Goal: Book appointment/travel/reservation

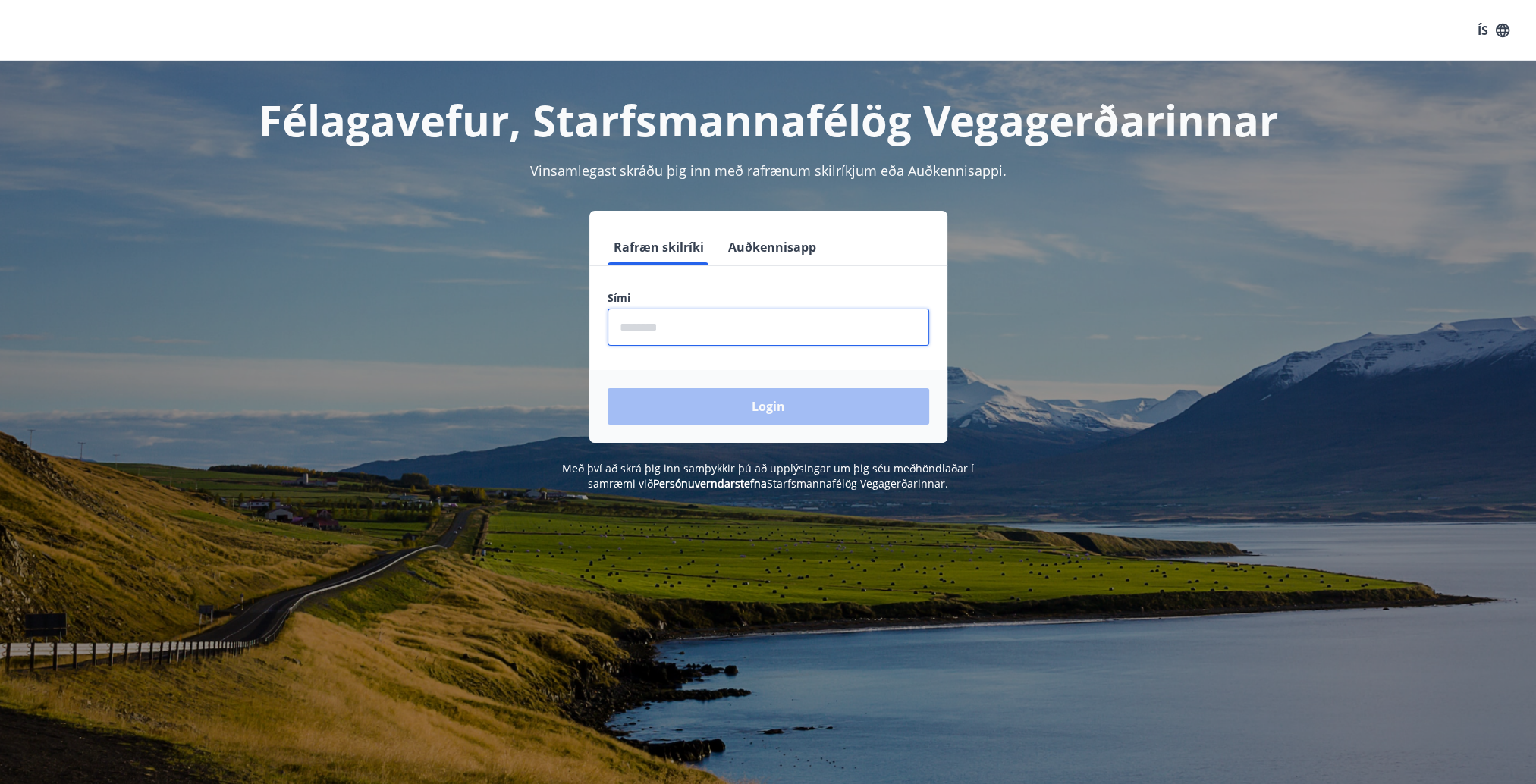
click at [676, 315] on input "phone" at bounding box center [768, 327] width 321 height 37
type input "********"
click at [607, 388] on button "Login" at bounding box center [768, 407] width 321 height 37
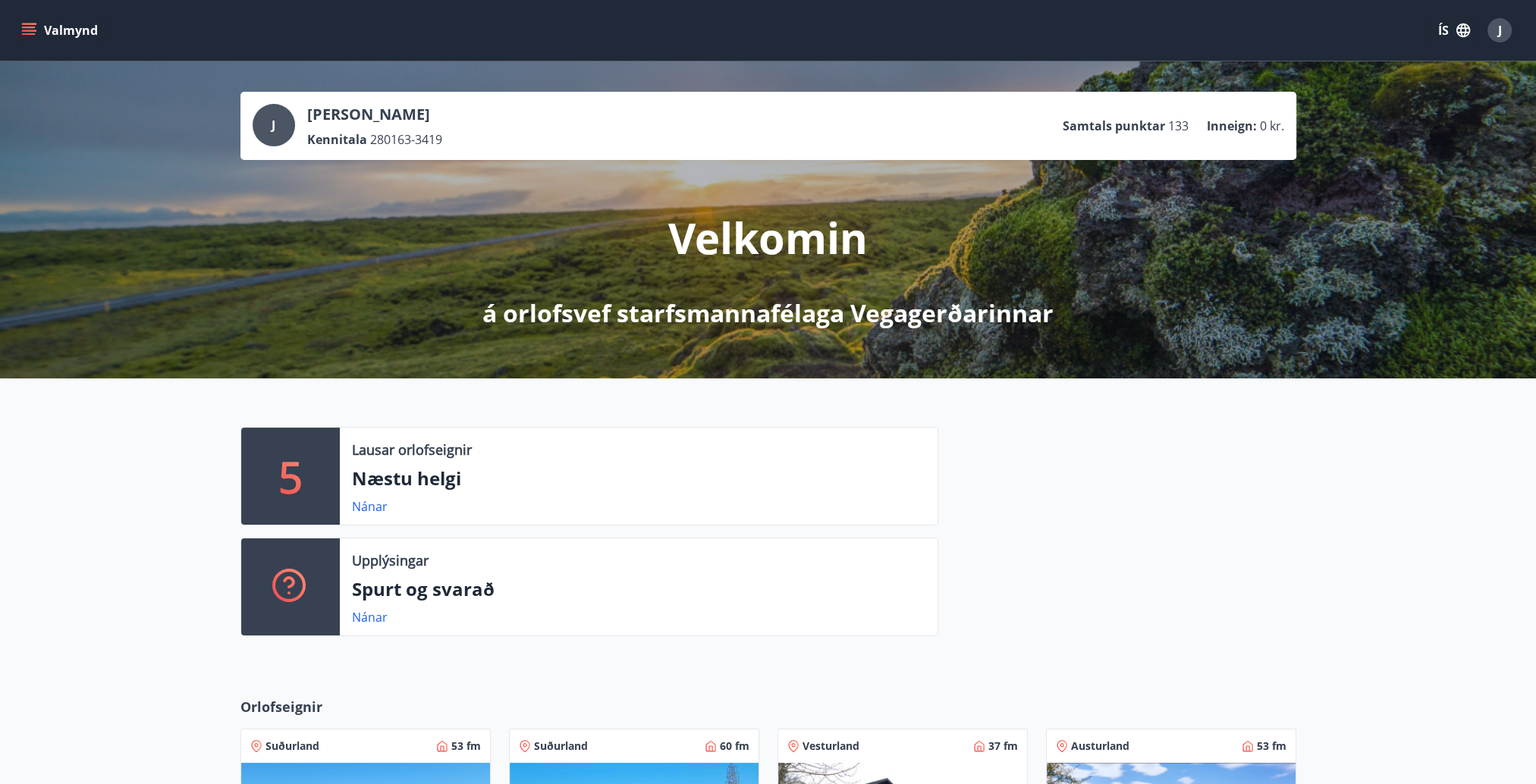
click at [28, 31] on icon "menu" at bounding box center [30, 30] width 17 height 2
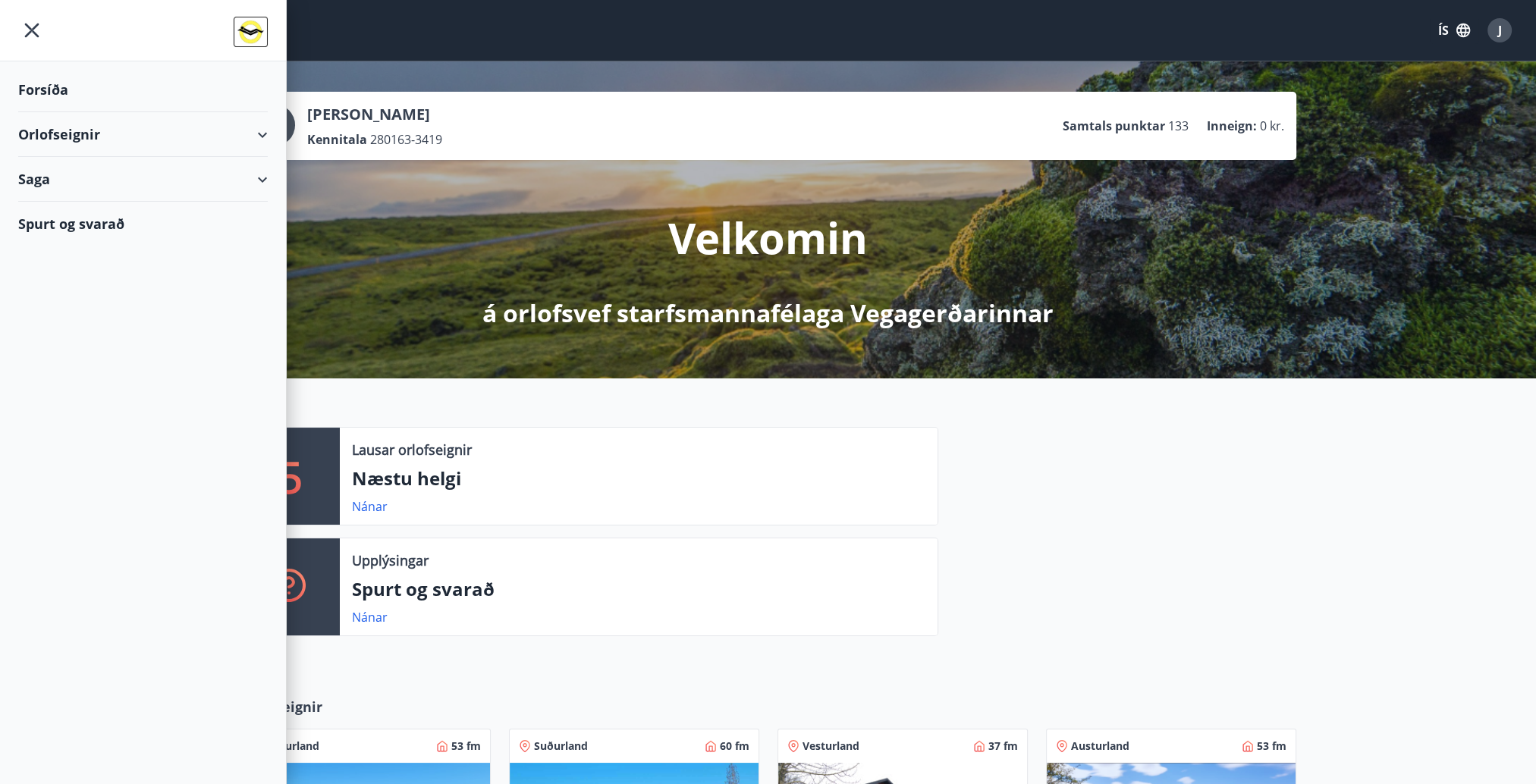
click at [260, 132] on div "Orlofseignir" at bounding box center [143, 134] width 249 height 45
click at [49, 168] on div "Framboð" at bounding box center [143, 173] width 225 height 32
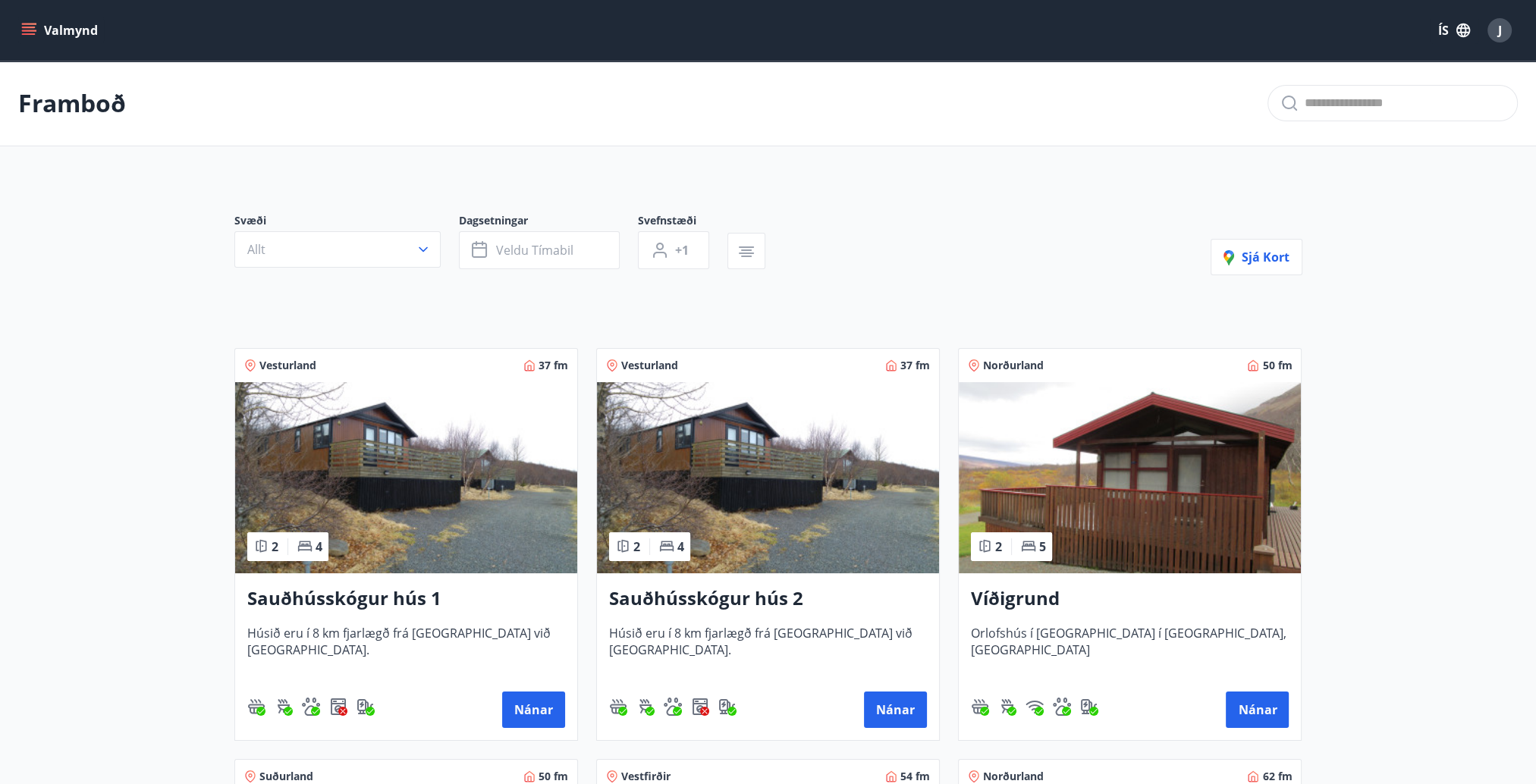
click at [30, 28] on icon "menu" at bounding box center [29, 28] width 14 height 2
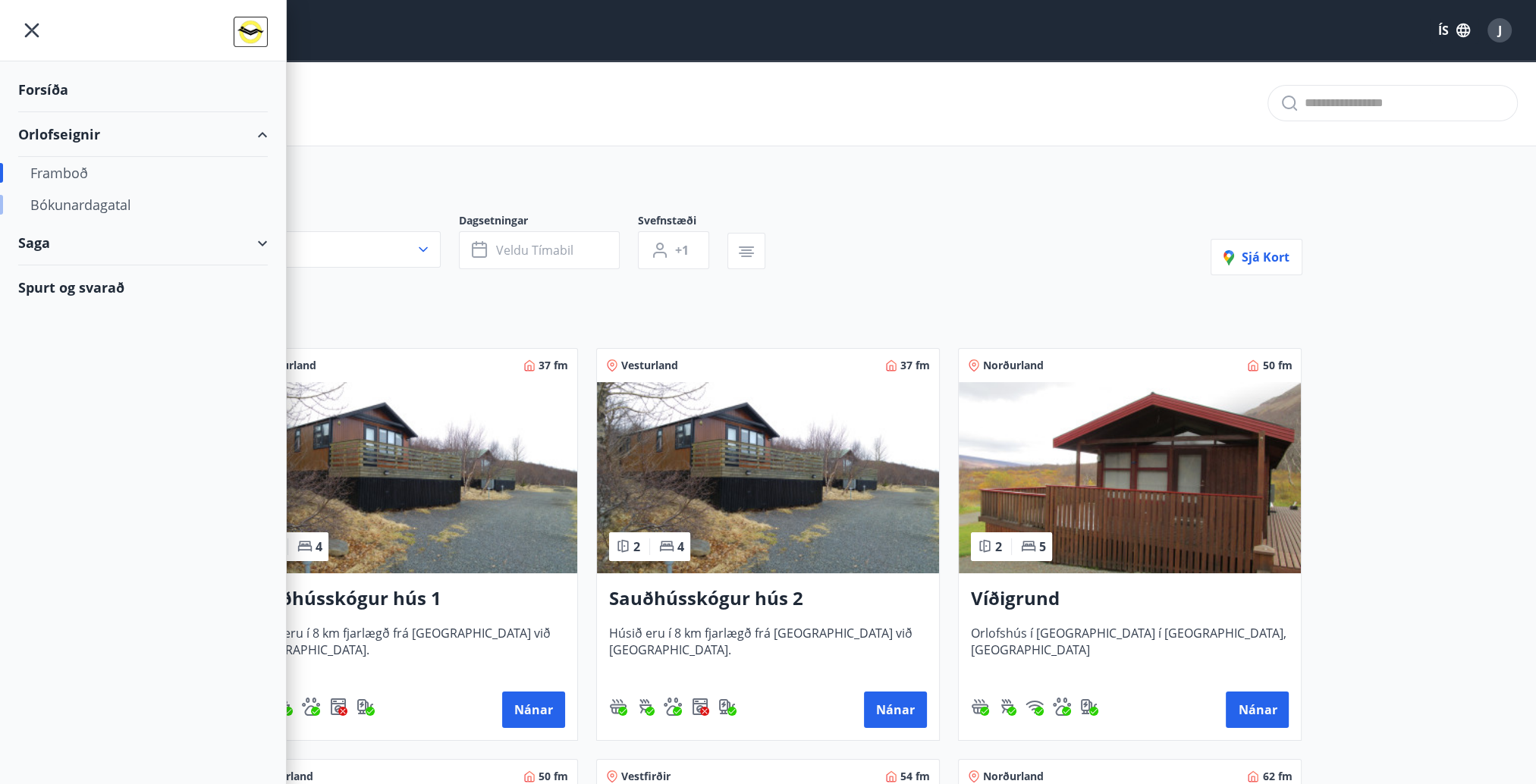
click at [101, 202] on div "Bókunardagatal" at bounding box center [143, 204] width 225 height 32
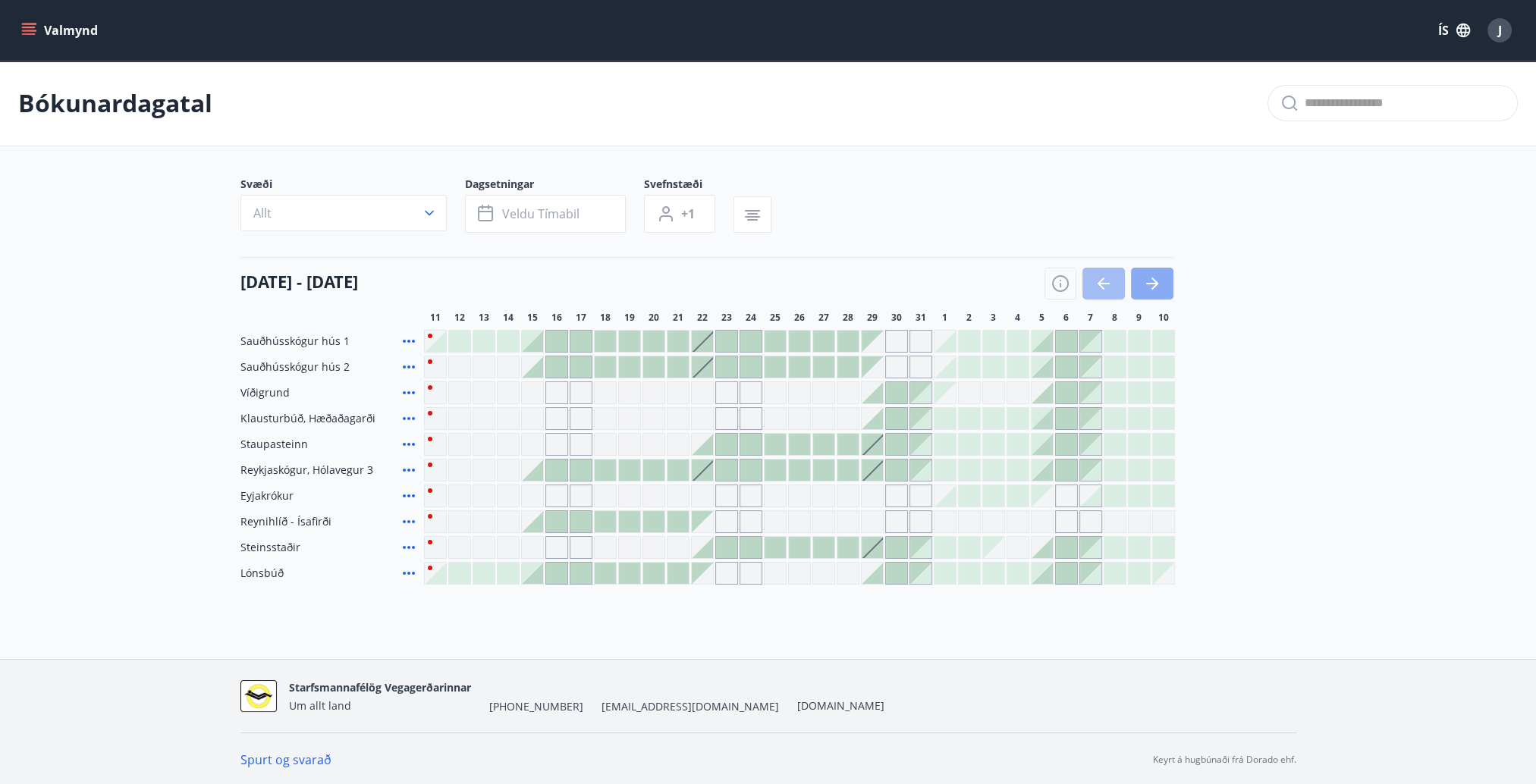
click at [1153, 279] on icon "button" at bounding box center [1154, 283] width 6 height 12
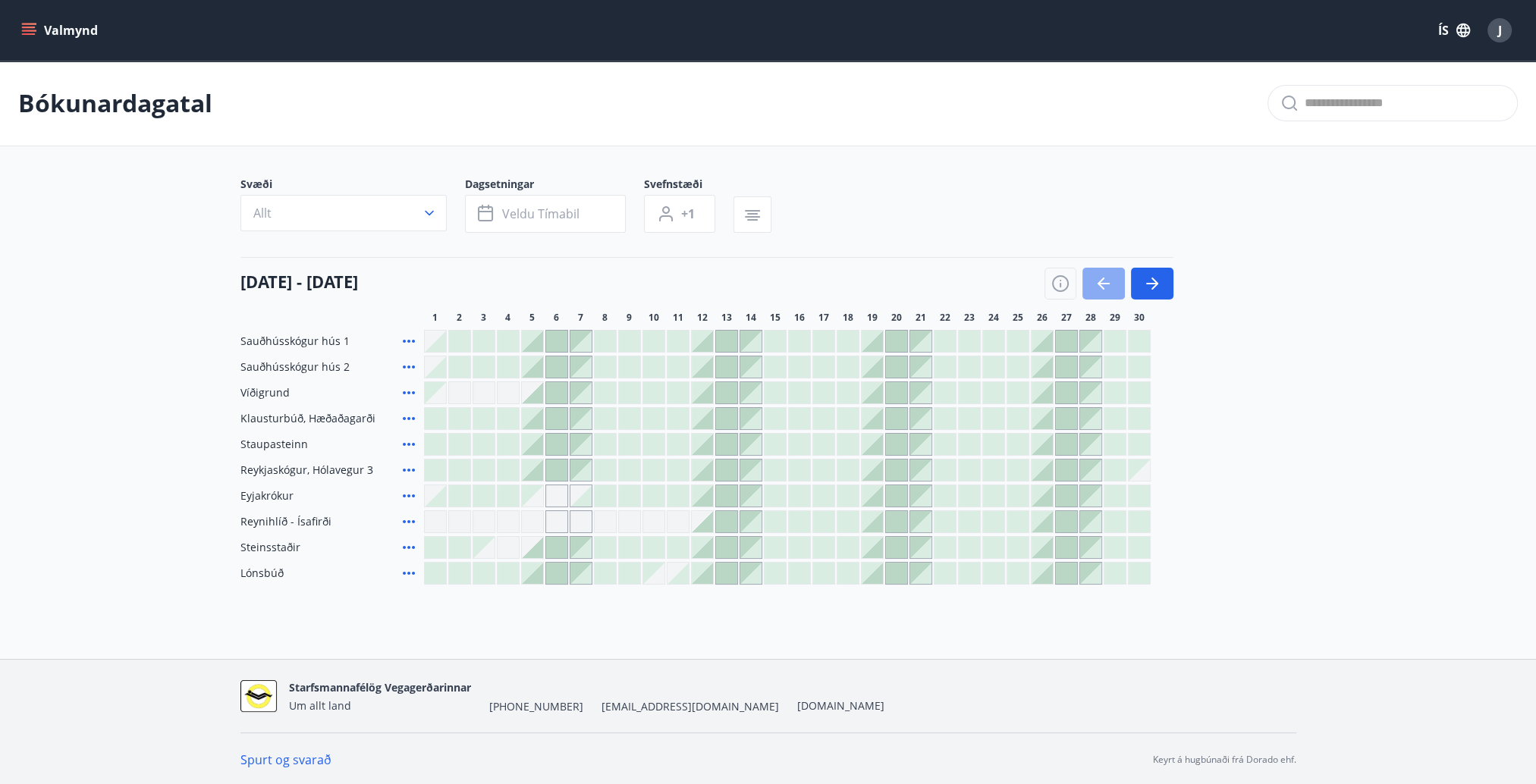
click at [1102, 276] on icon "button" at bounding box center [1103, 283] width 18 height 18
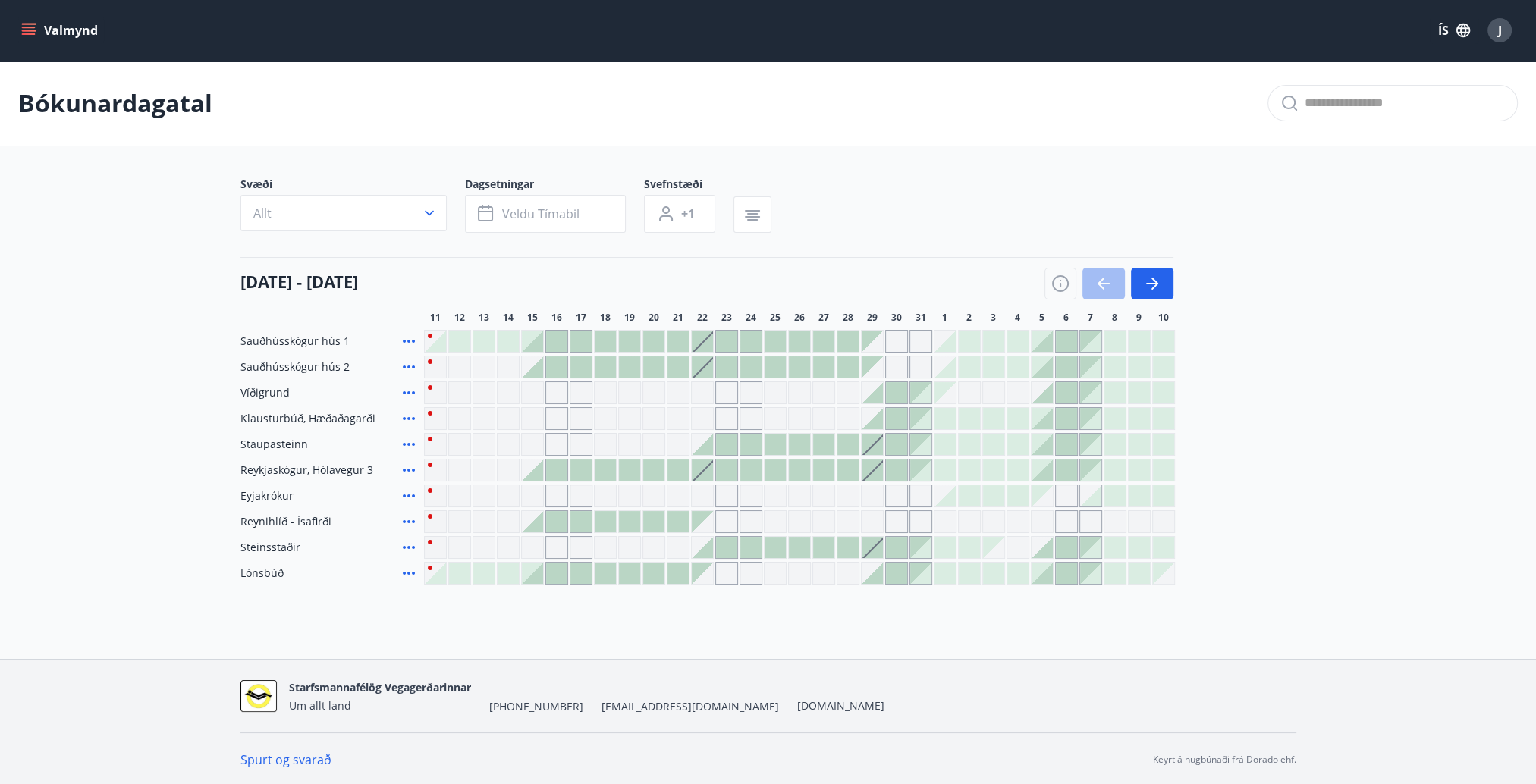
click at [49, 26] on button "Valmynd" at bounding box center [61, 30] width 86 height 28
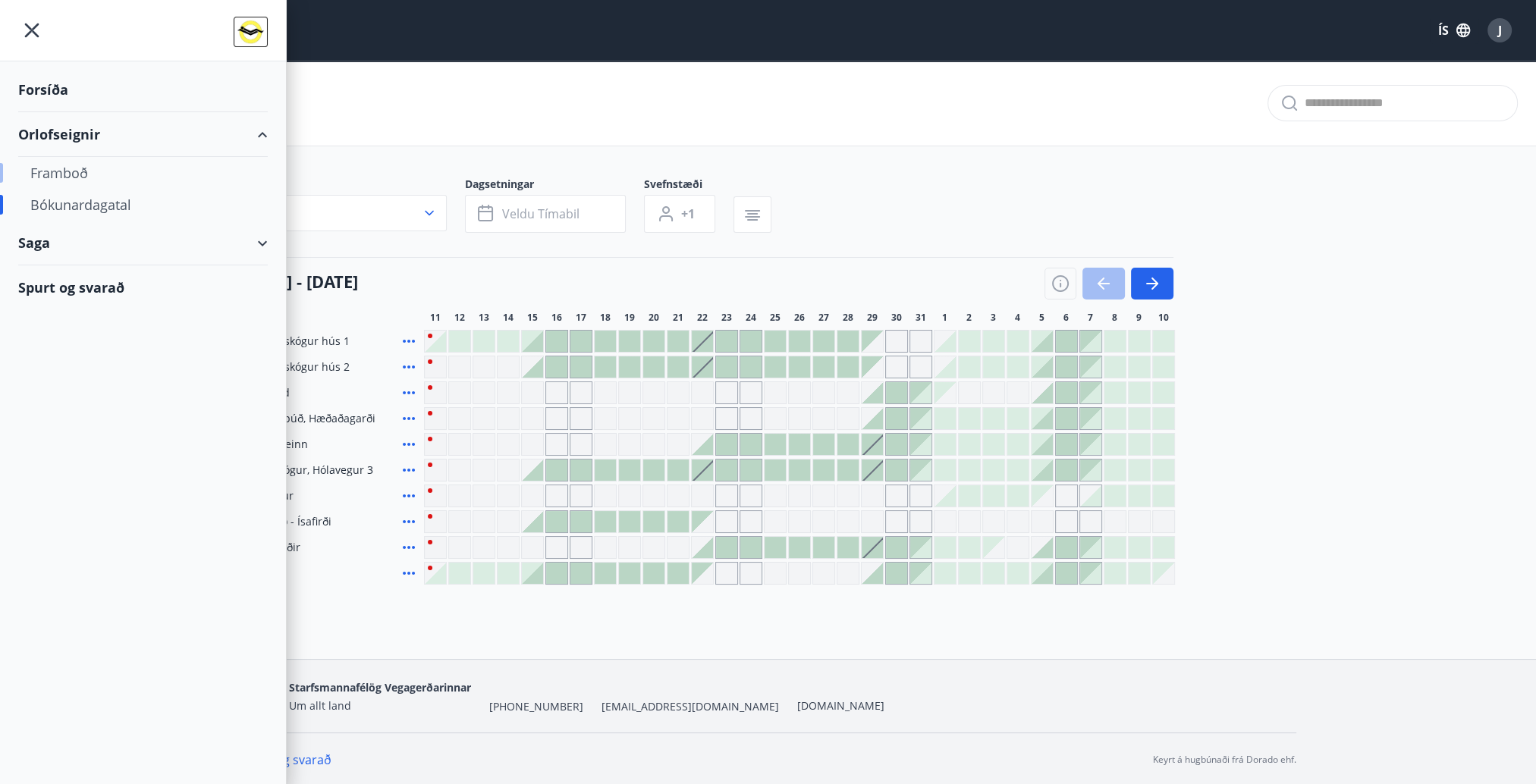
click at [75, 166] on div "Framboð" at bounding box center [143, 173] width 225 height 32
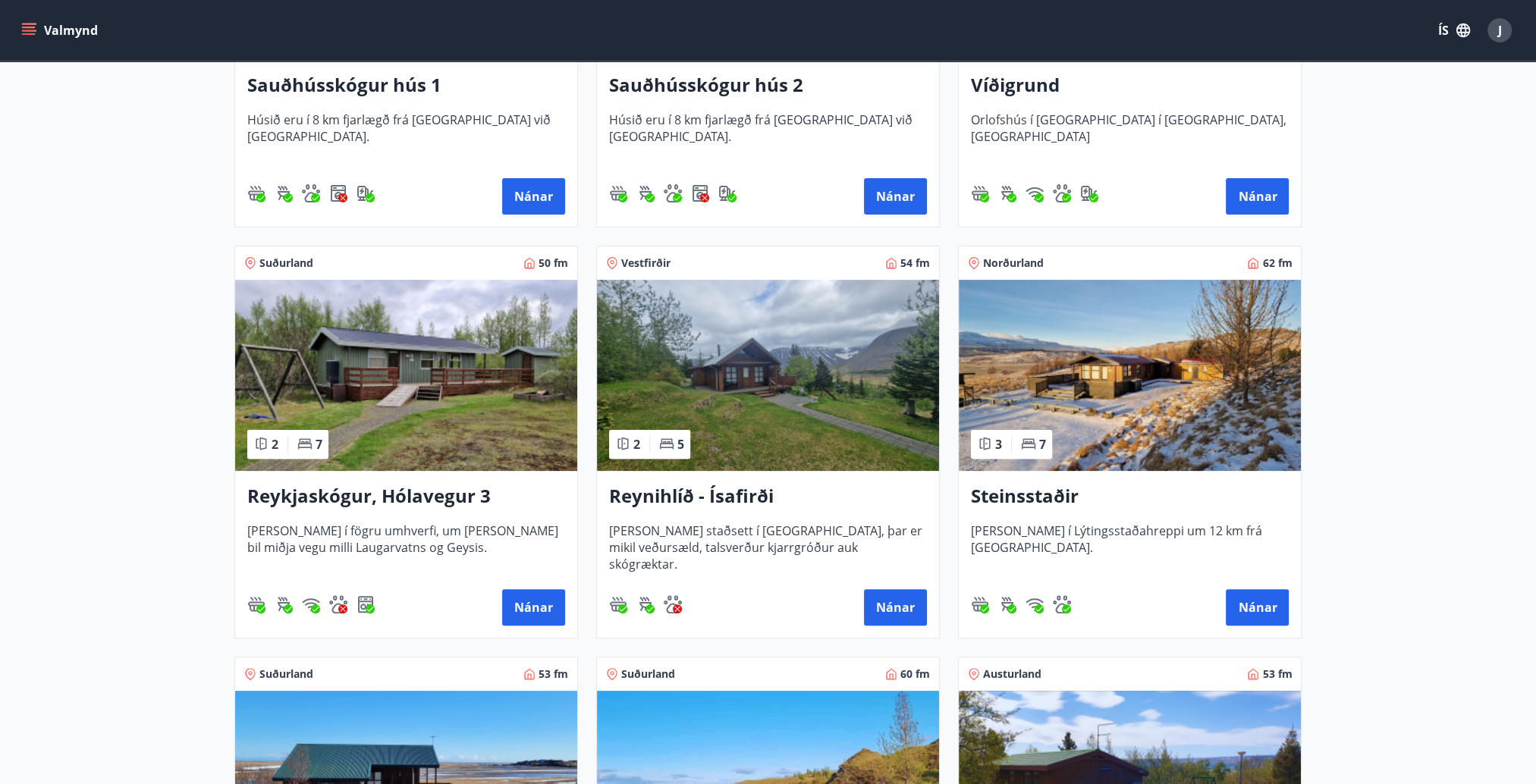
scroll to position [531, 0]
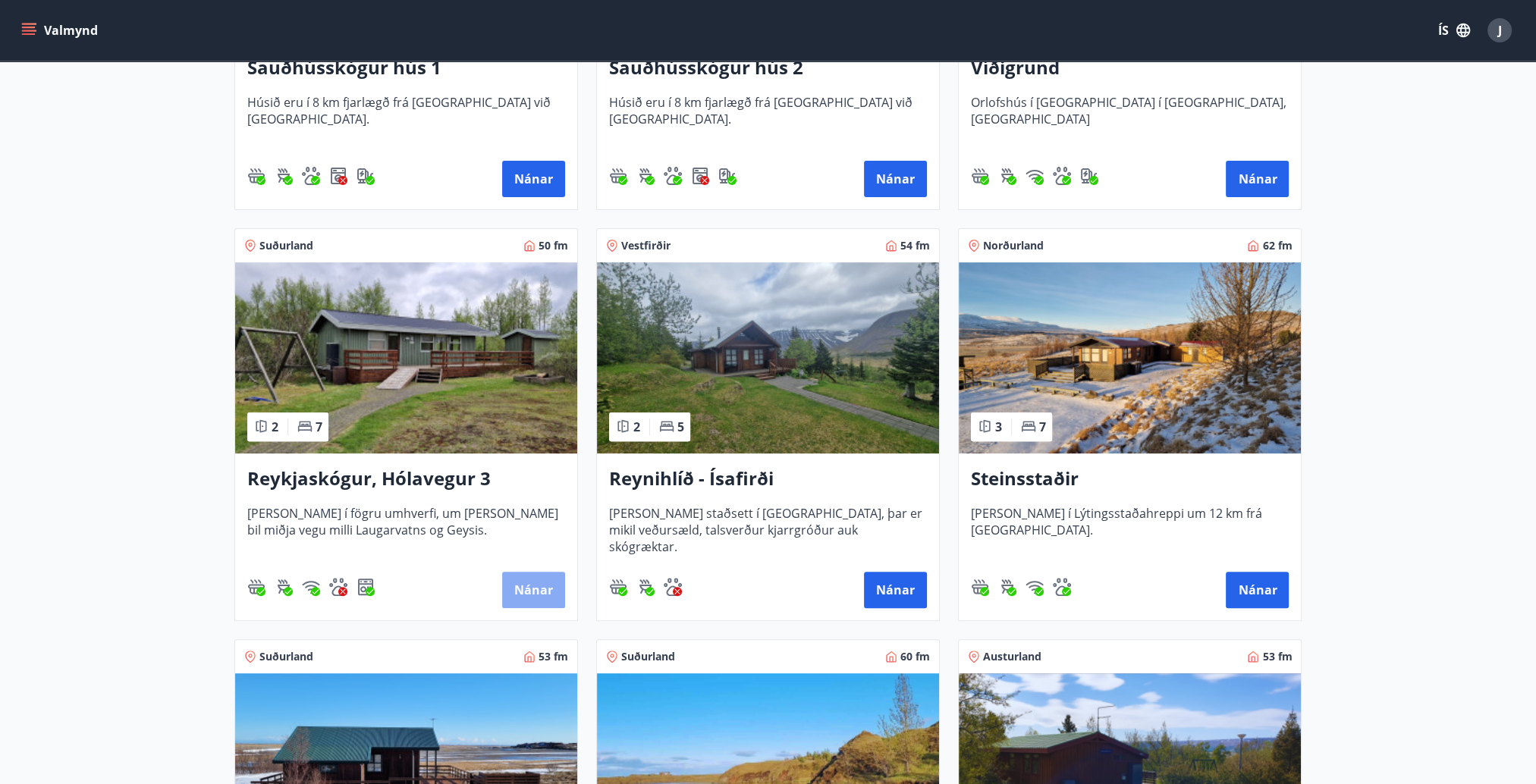
click at [534, 589] on button "Nánar" at bounding box center [534, 590] width 63 height 37
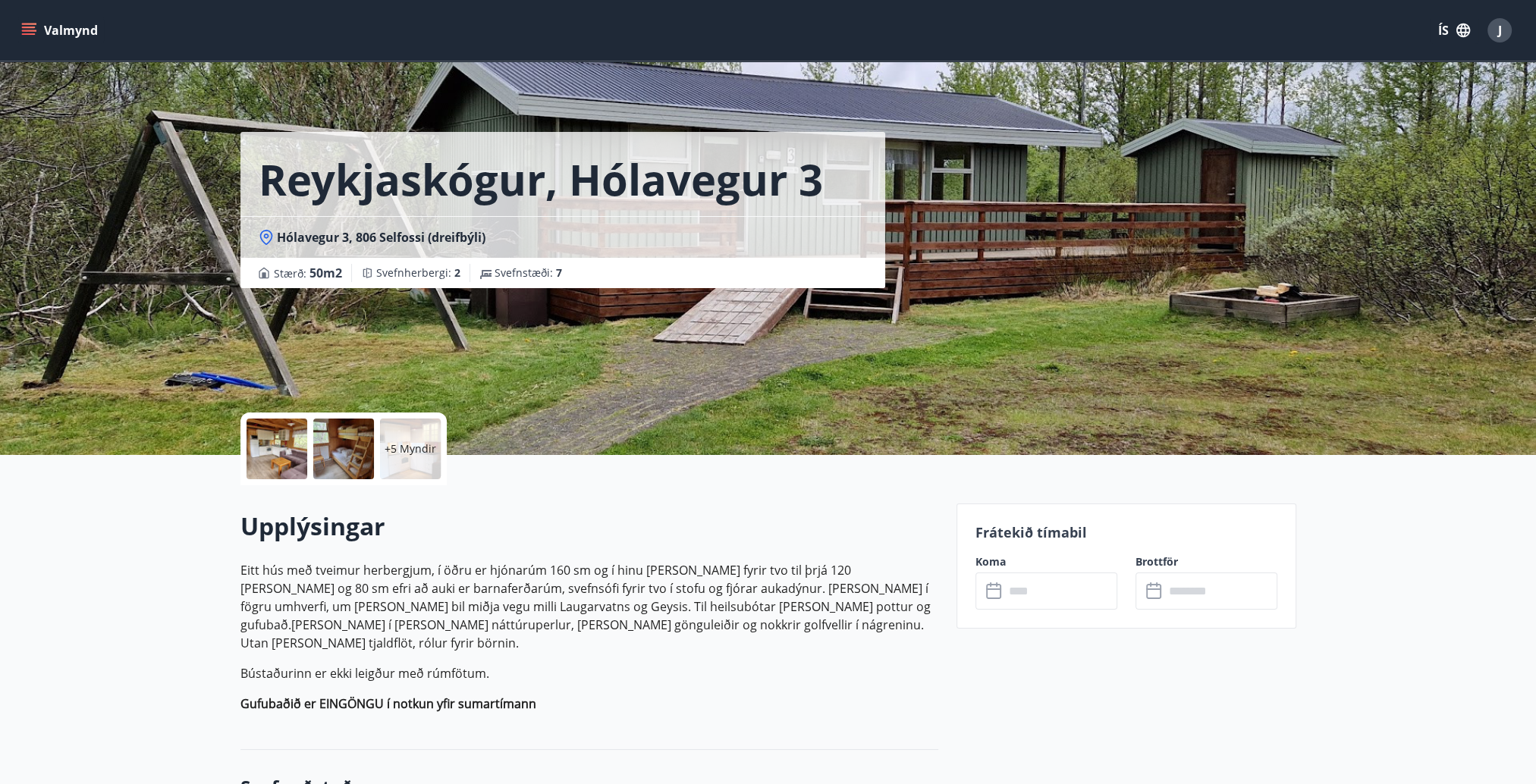
click at [266, 446] on div at bounding box center [277, 449] width 61 height 61
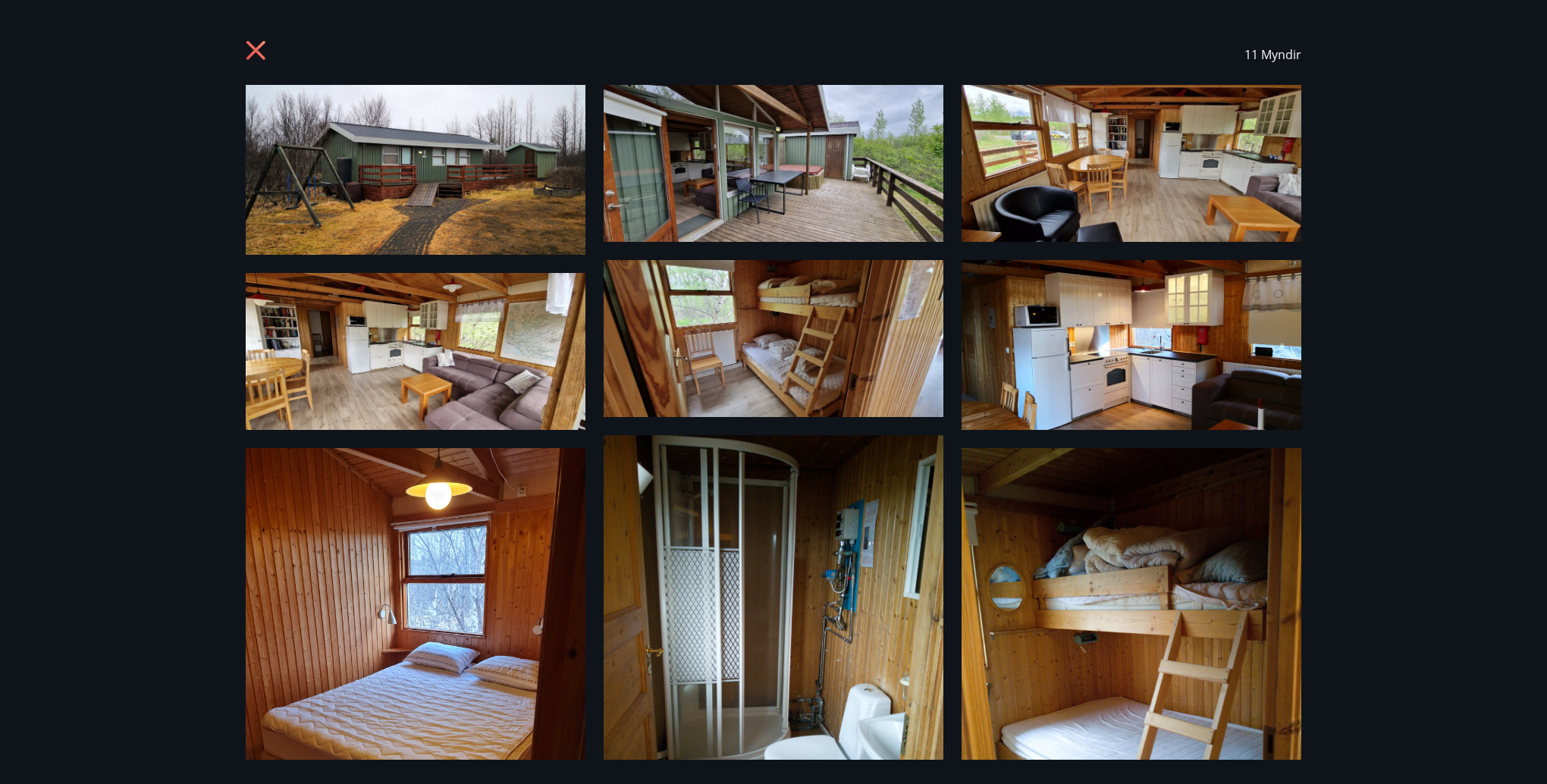
click at [431, 170] on img at bounding box center [415, 169] width 340 height 170
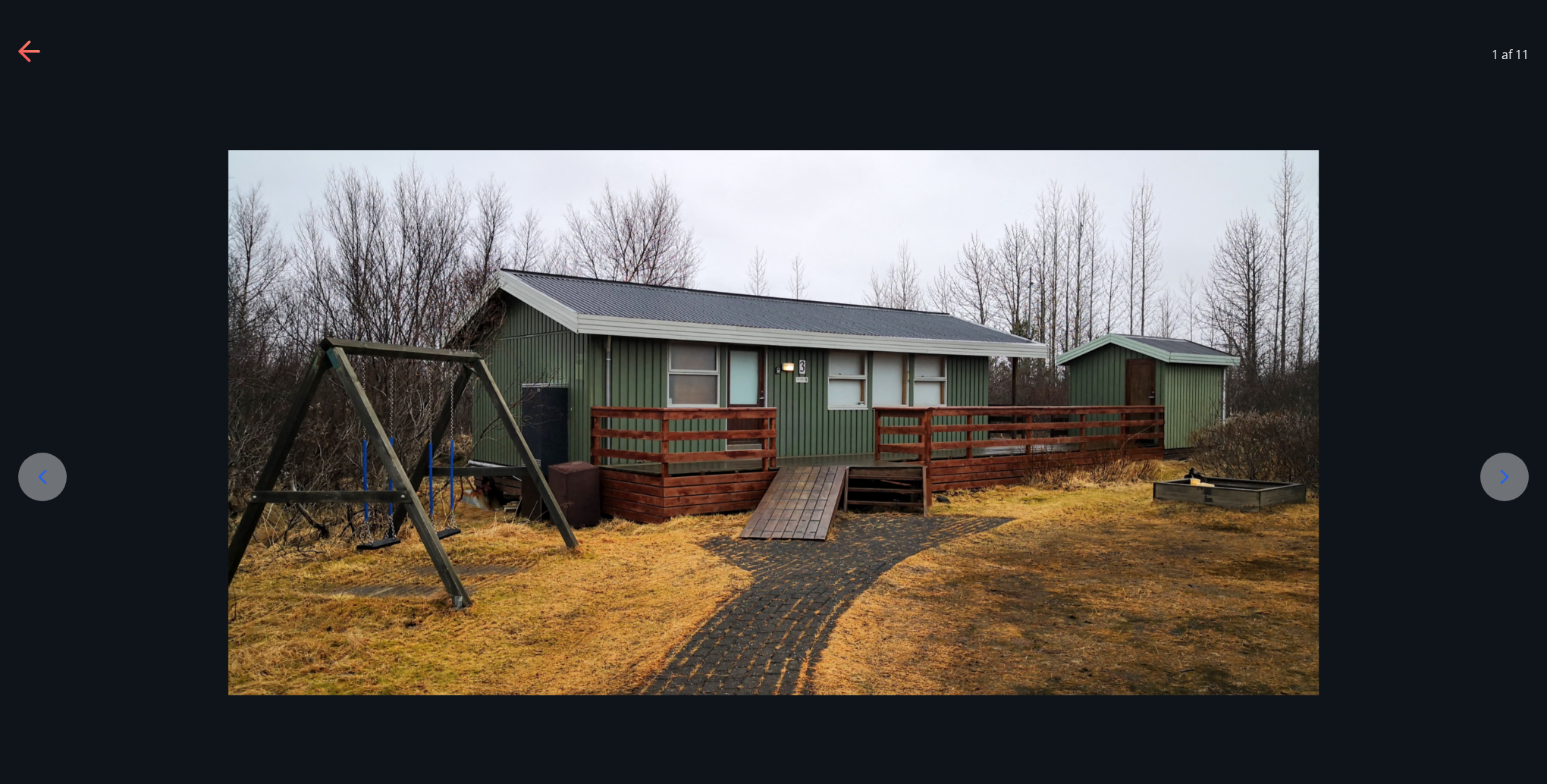
click at [1498, 477] on icon at bounding box center [1505, 477] width 24 height 24
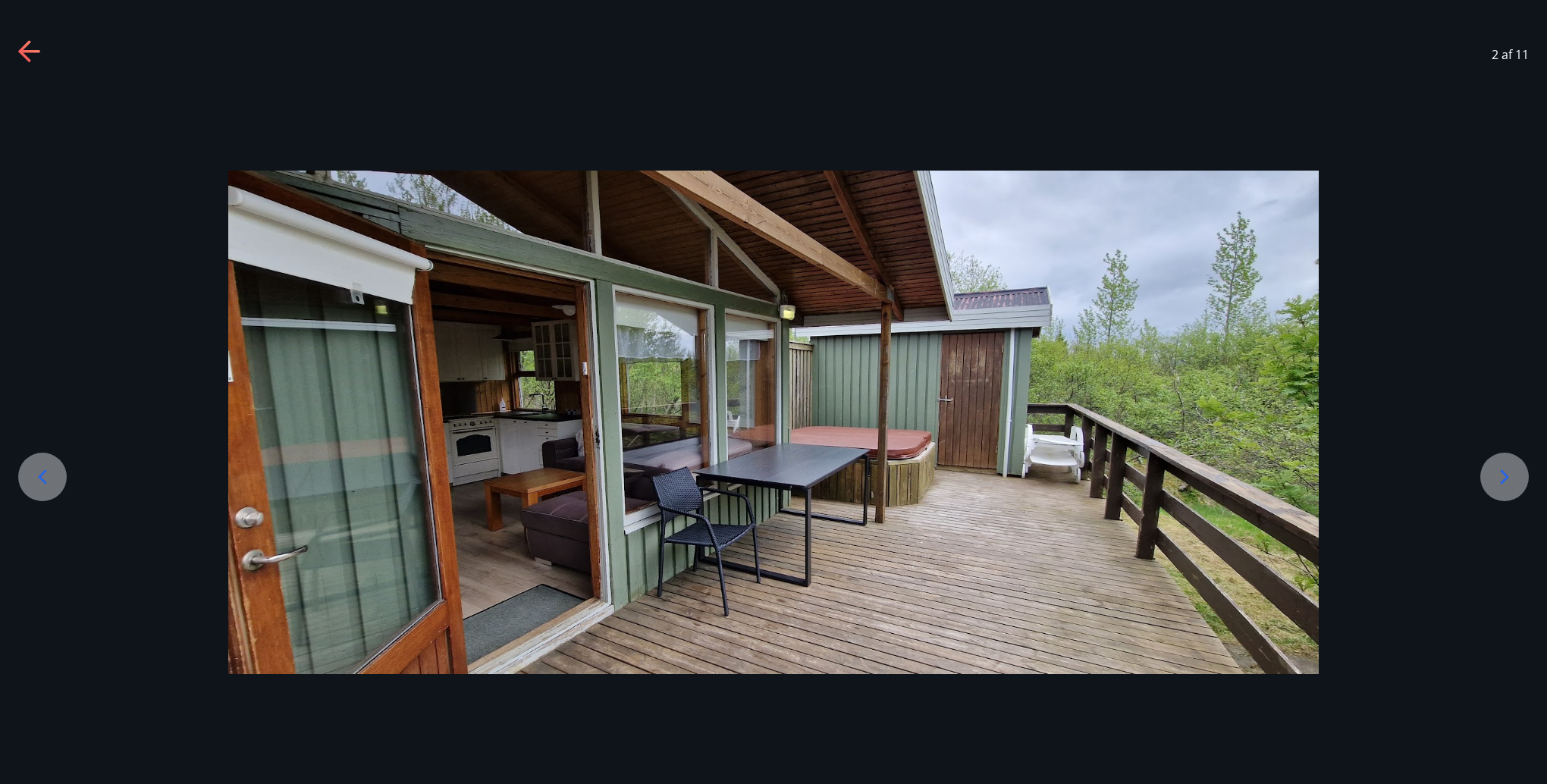
click at [1498, 477] on icon at bounding box center [1505, 477] width 24 height 24
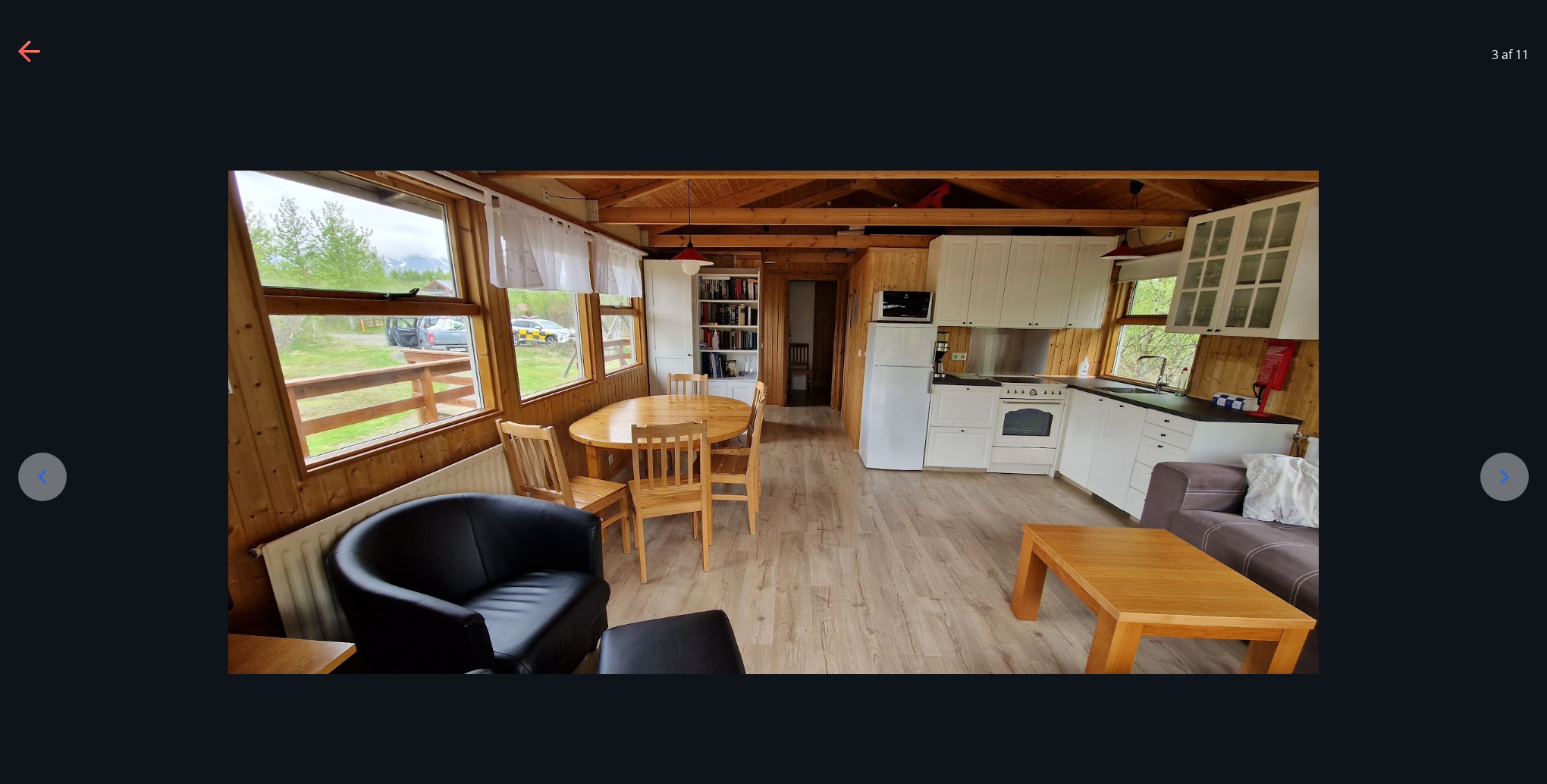
click at [1498, 477] on icon at bounding box center [1505, 477] width 24 height 24
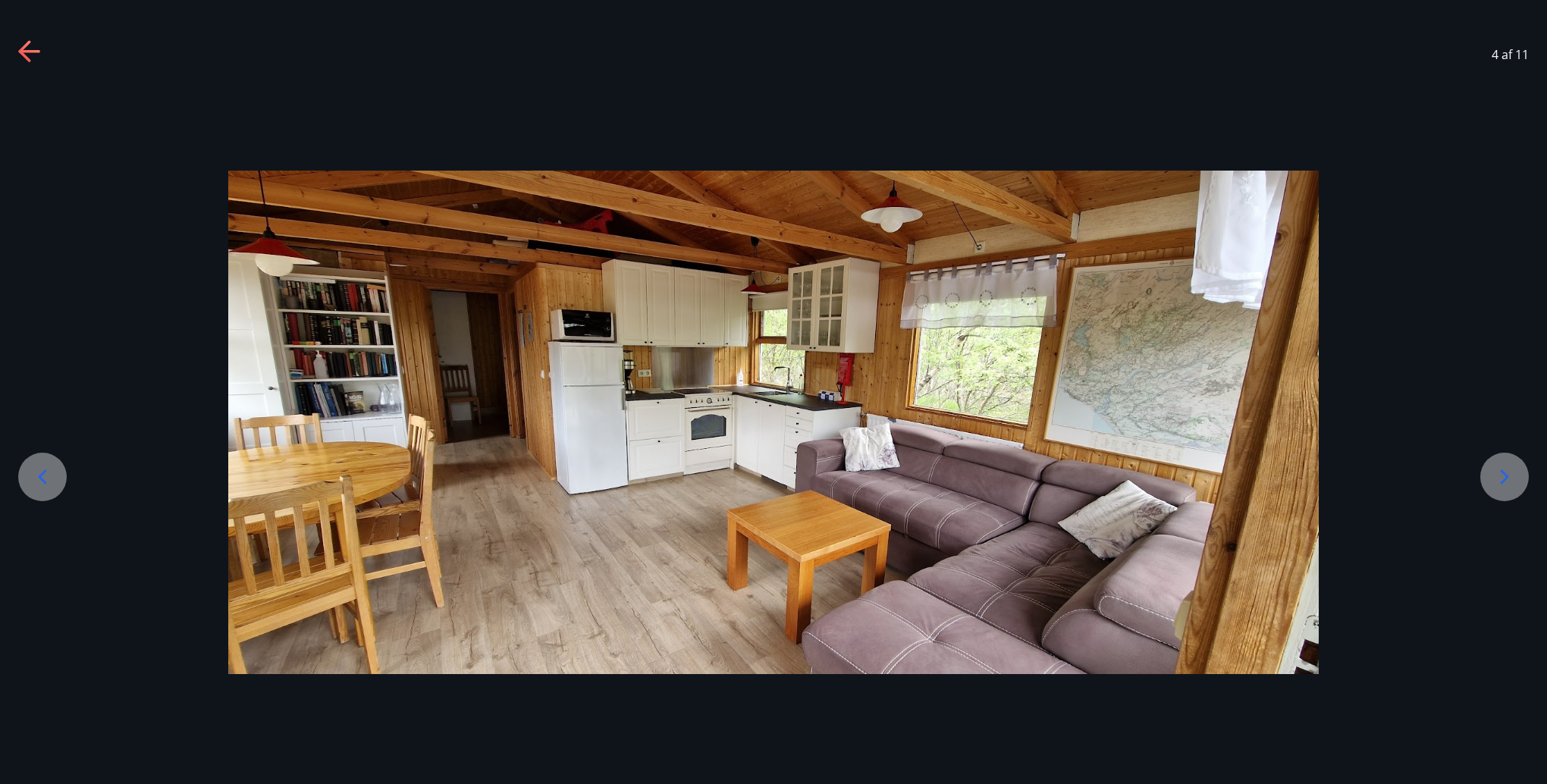
click at [1498, 477] on icon at bounding box center [1505, 477] width 24 height 24
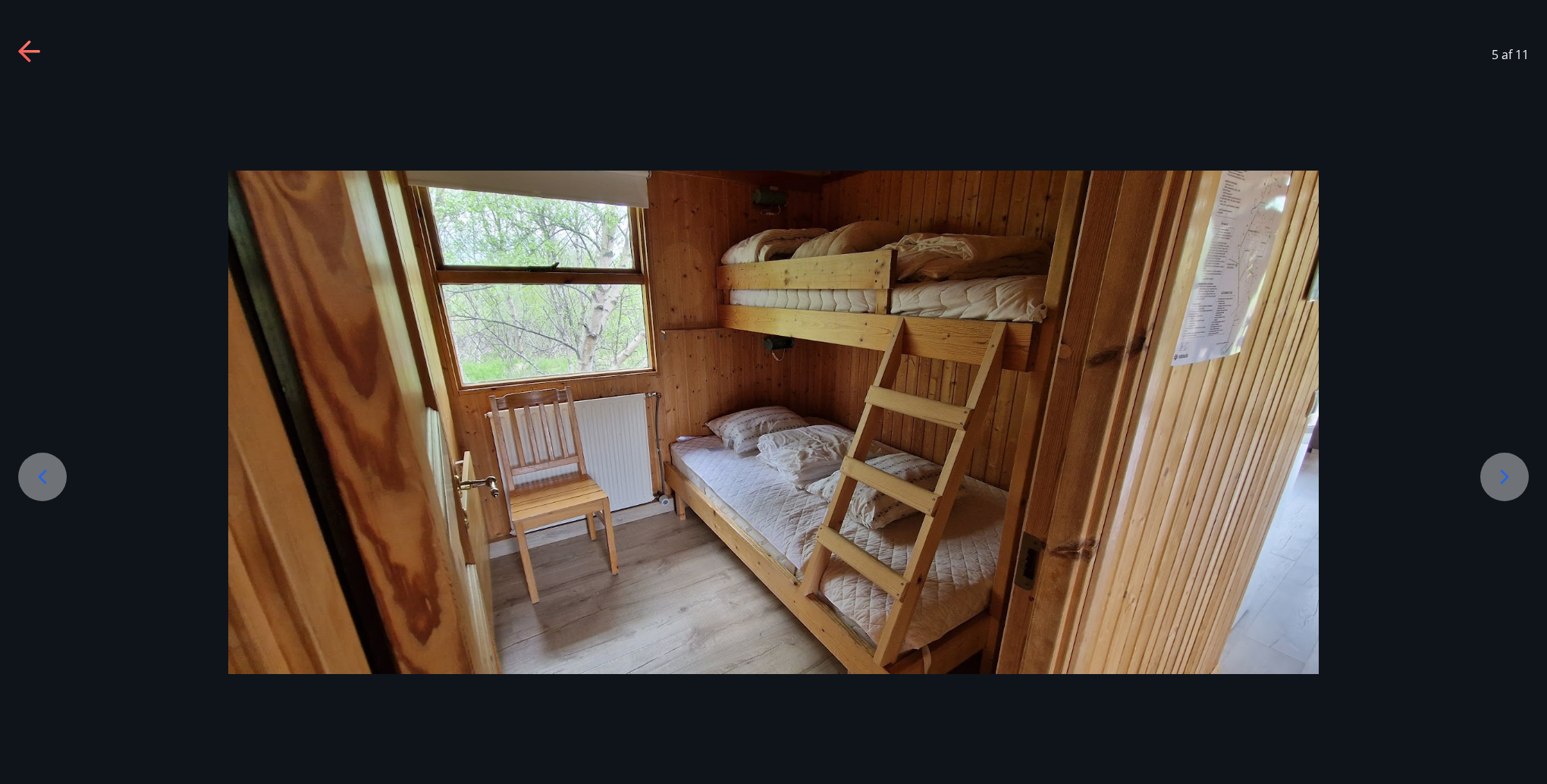
click at [1498, 477] on icon at bounding box center [1505, 477] width 24 height 24
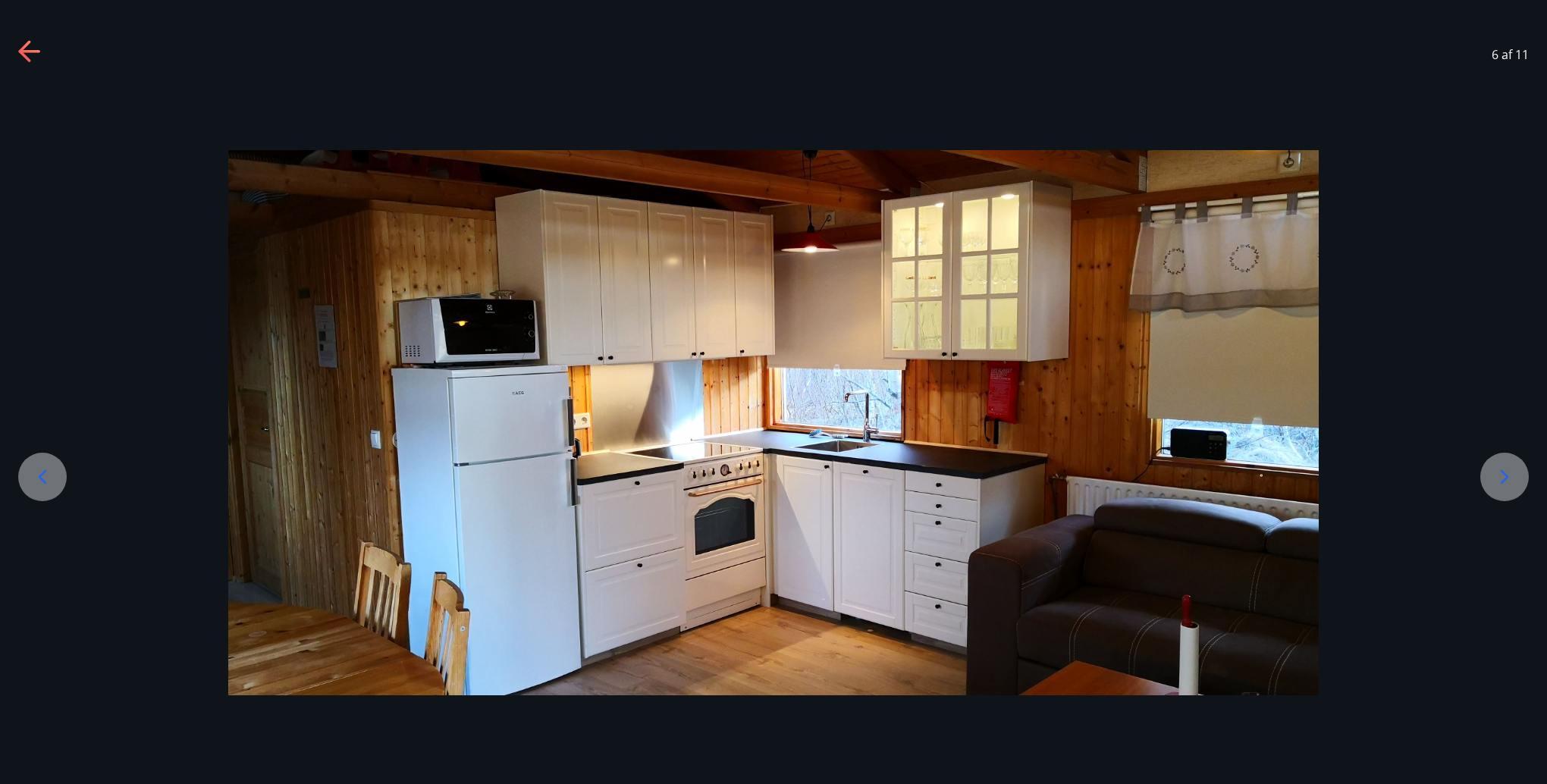
click at [1498, 477] on icon at bounding box center [1505, 477] width 24 height 24
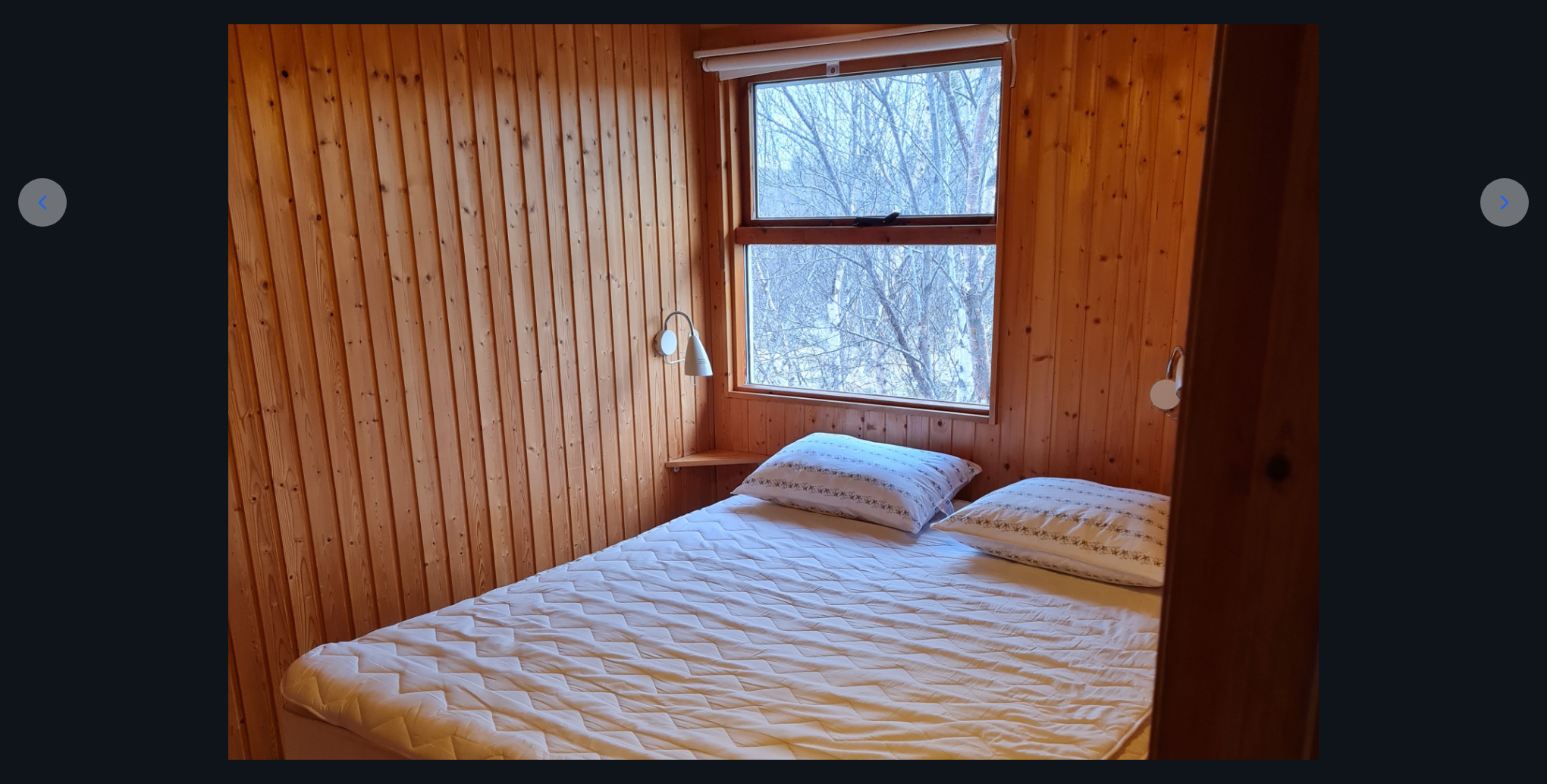
scroll to position [227, 0]
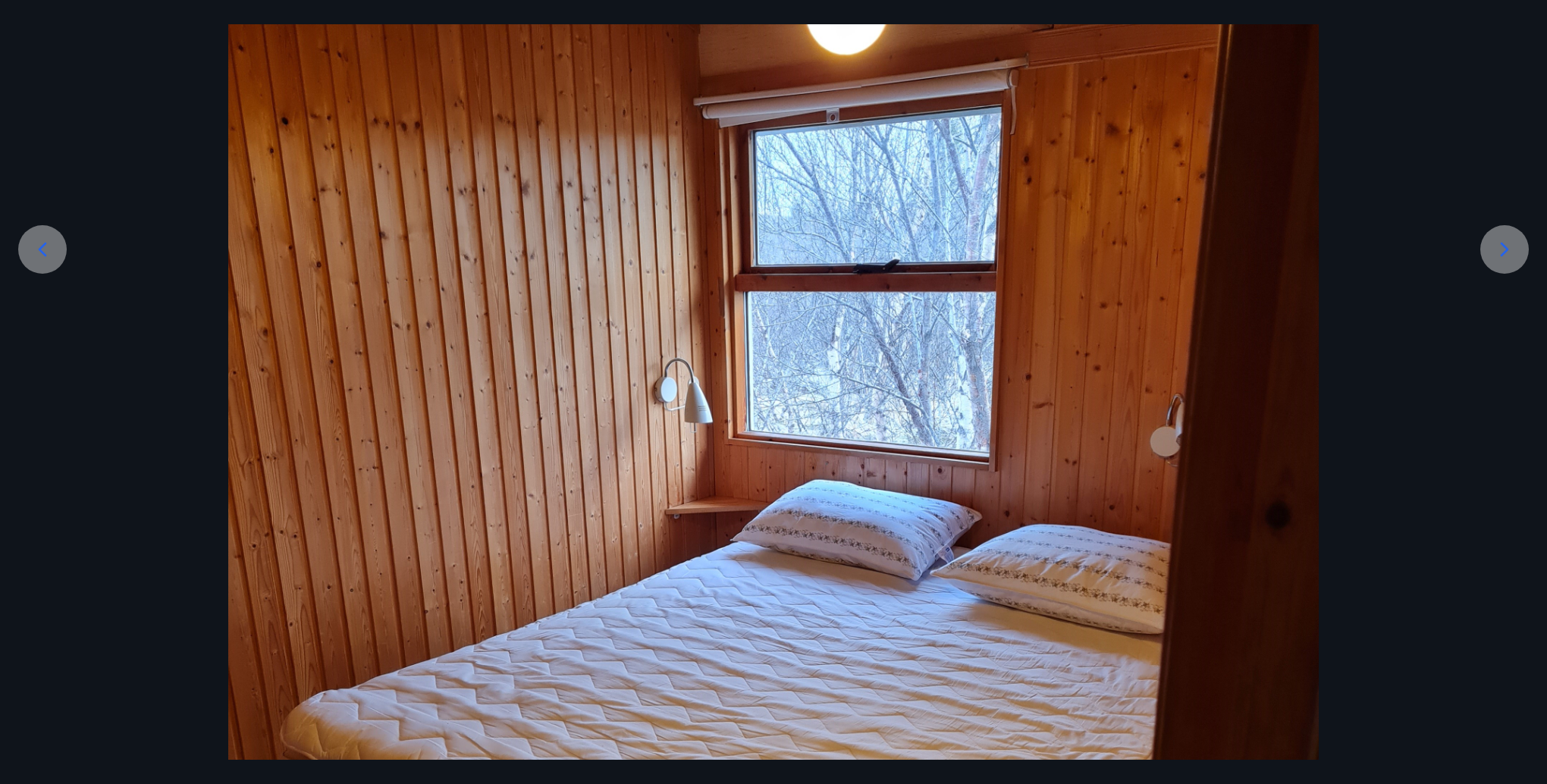
click at [1511, 253] on icon at bounding box center [1505, 249] width 24 height 24
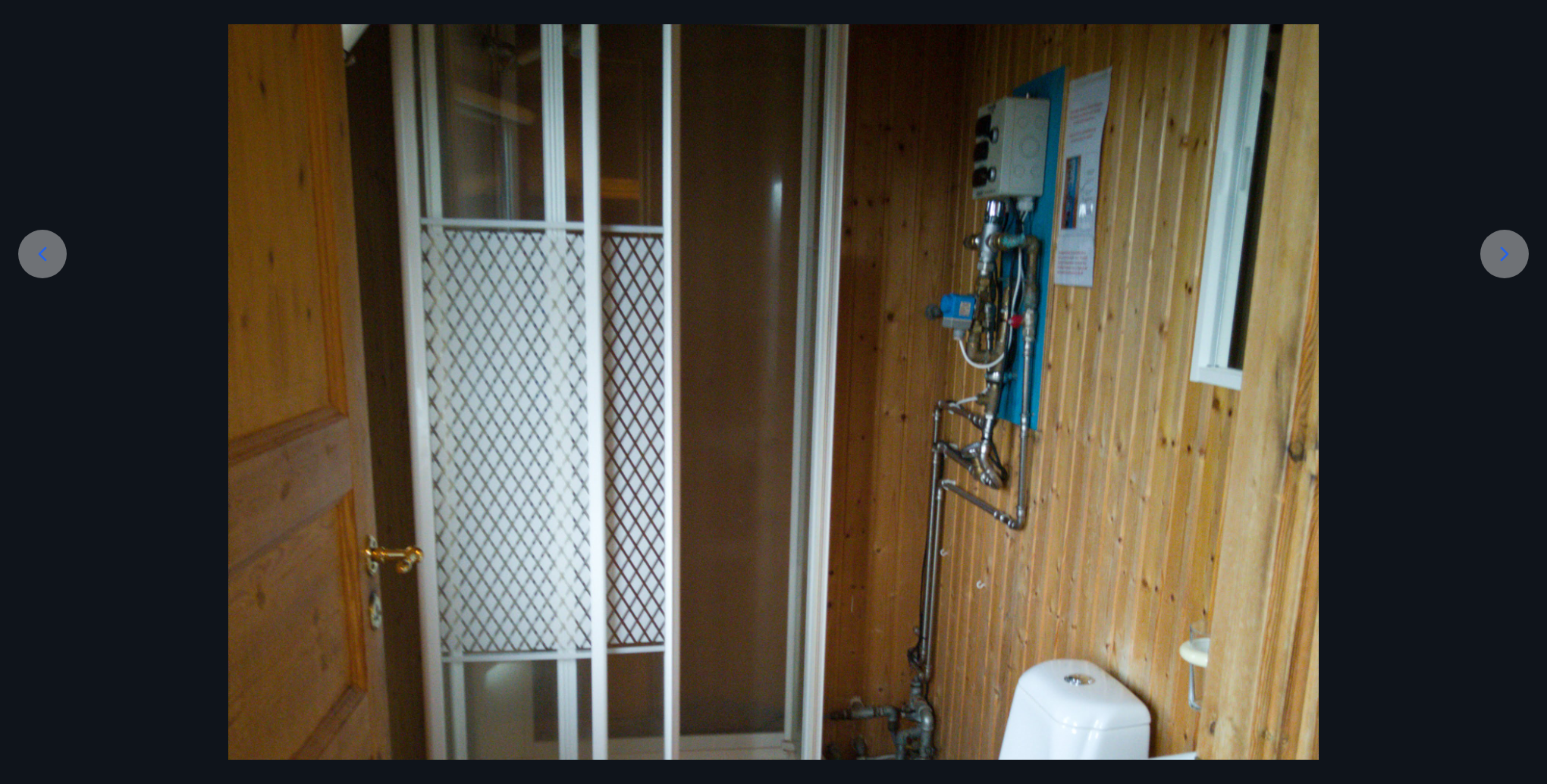
scroll to position [152, 0]
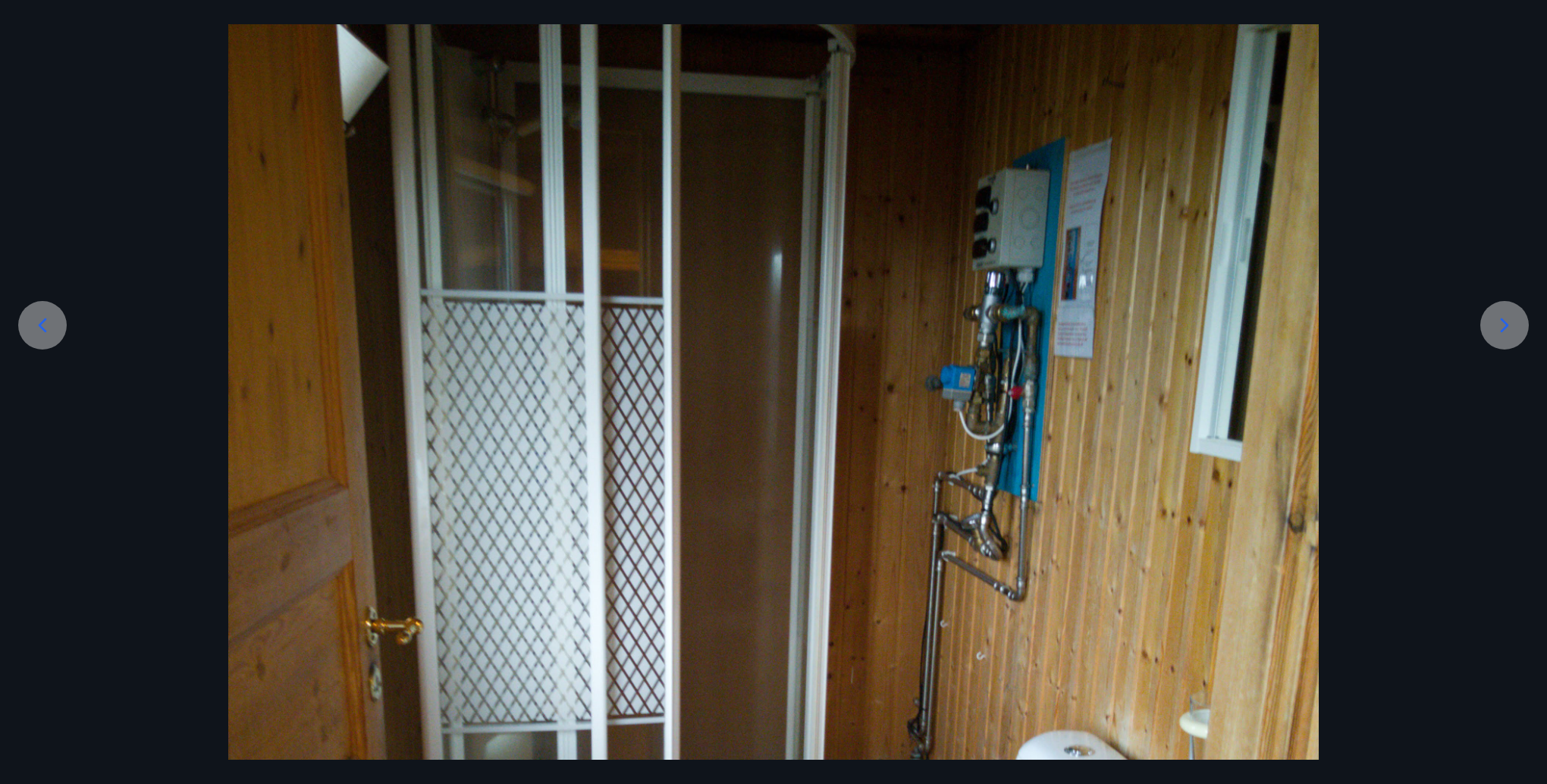
click at [1502, 326] on icon at bounding box center [1505, 325] width 24 height 24
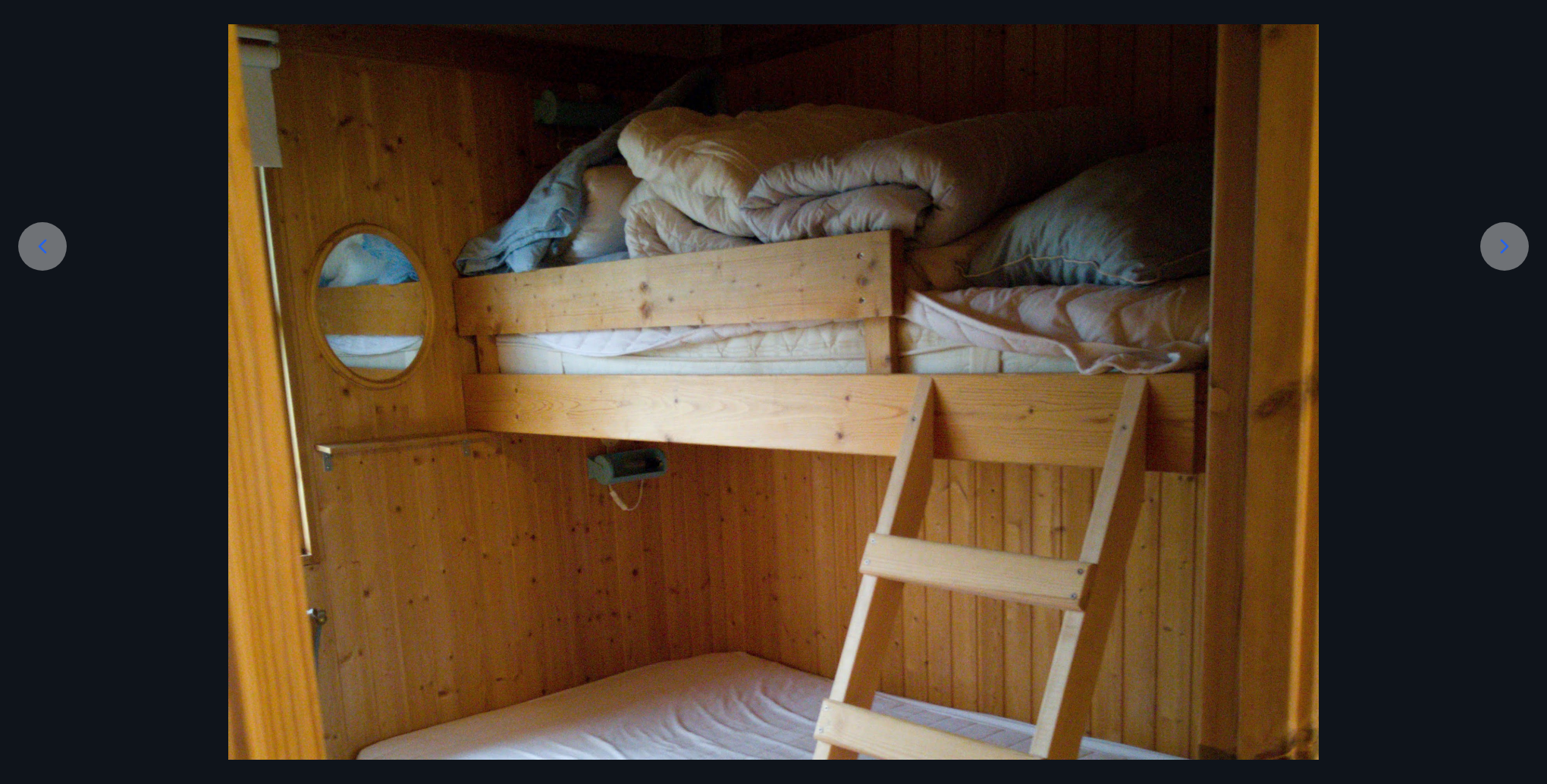
scroll to position [227, 0]
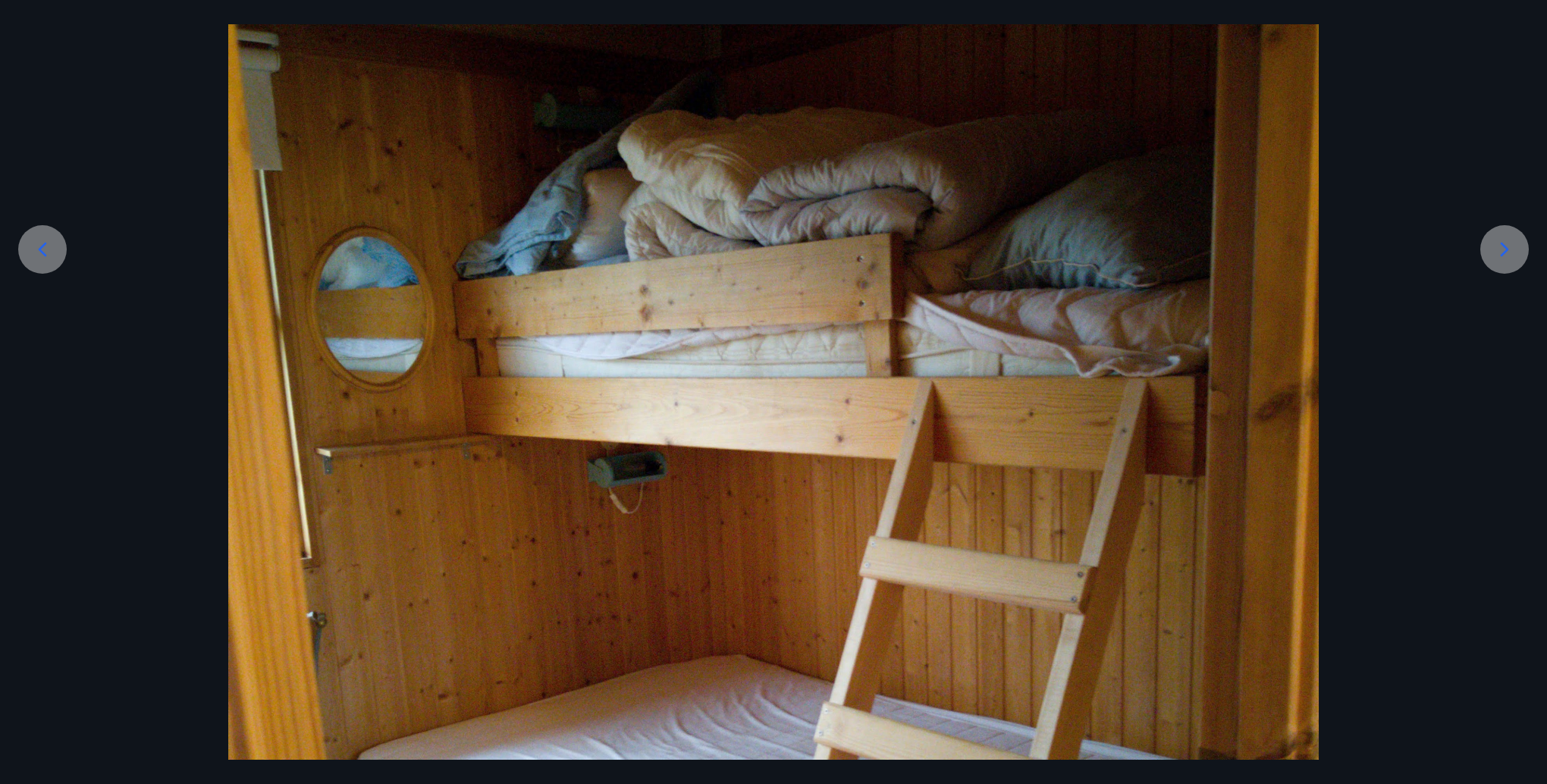
click at [1495, 248] on icon at bounding box center [1505, 249] width 24 height 24
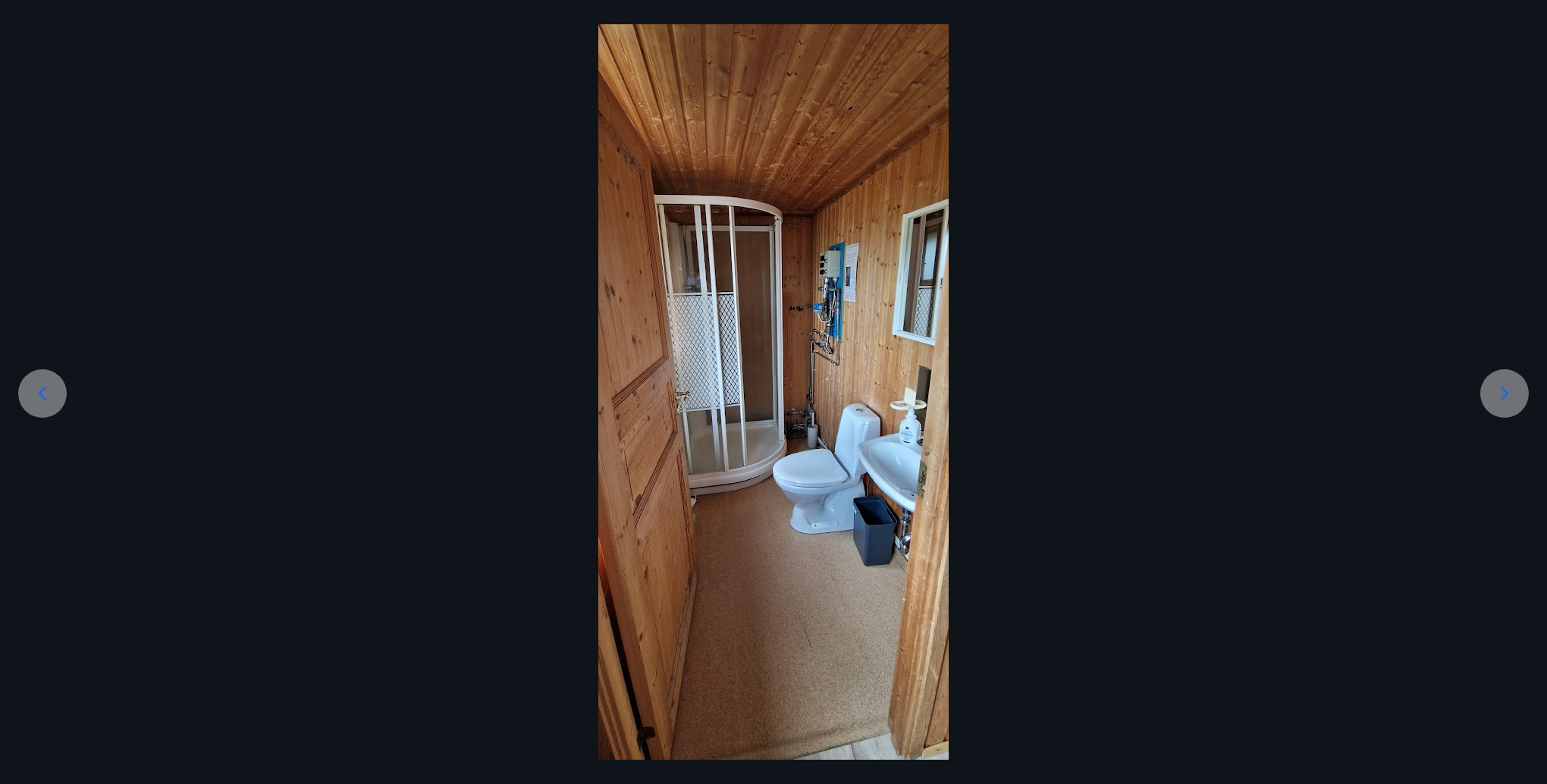
scroll to position [83, 0]
click at [1495, 248] on div at bounding box center [773, 381] width 1547 height 758
click at [1508, 396] on icon at bounding box center [1505, 394] width 24 height 24
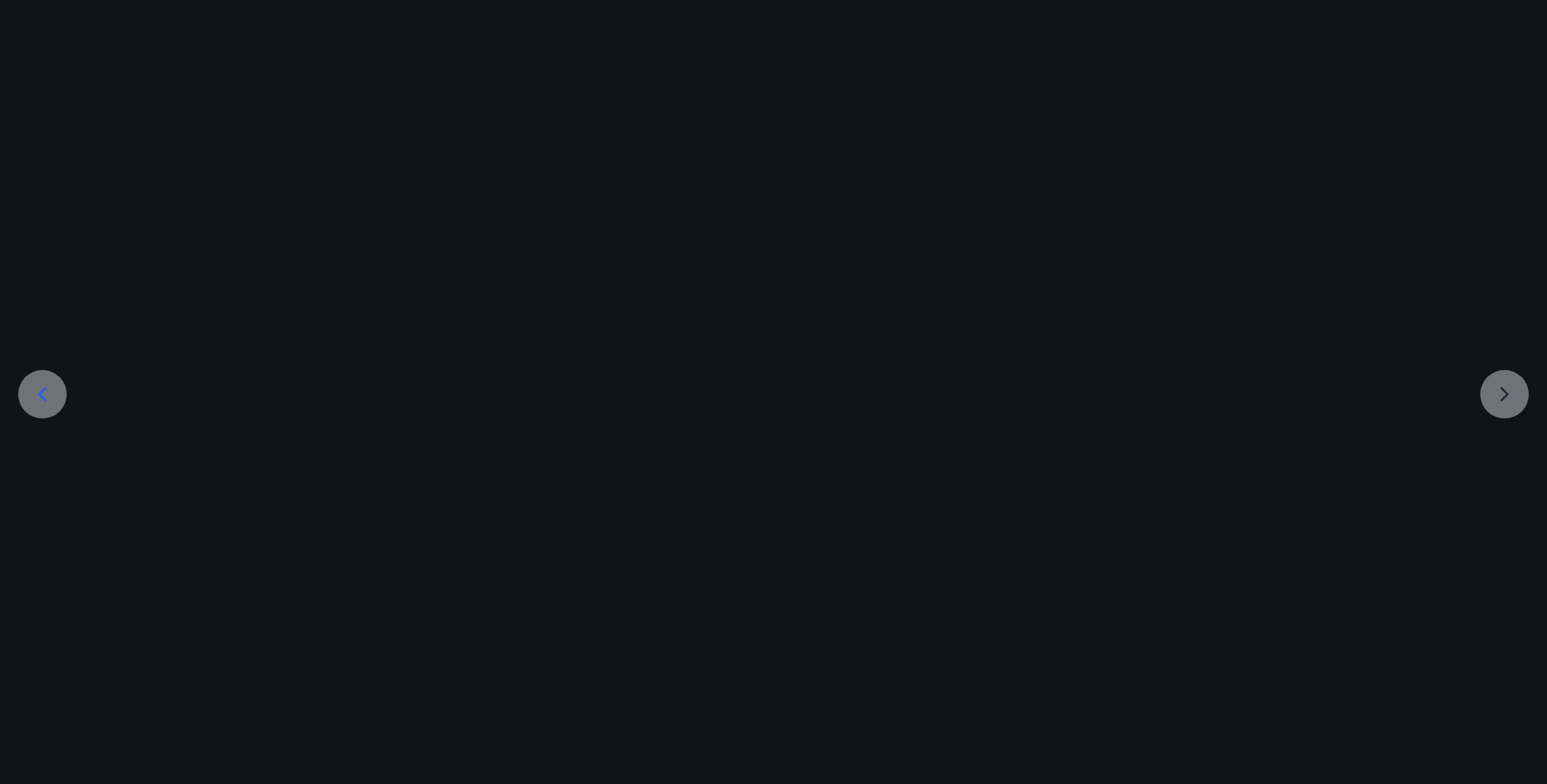
scroll to position [0, 0]
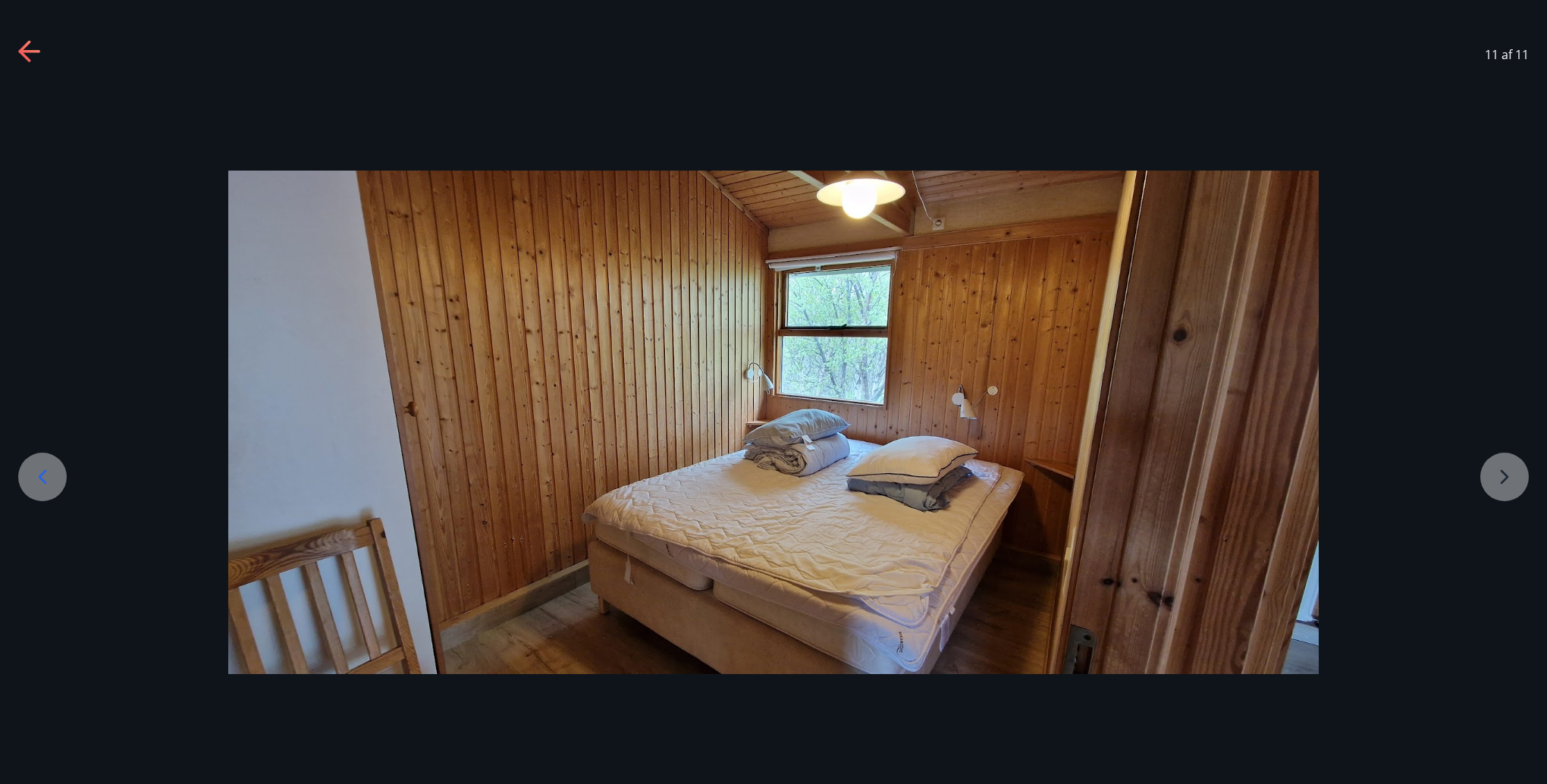
click at [1508, 396] on div at bounding box center [773, 421] width 1547 height 503
click at [28, 54] on icon at bounding box center [30, 52] width 24 height 24
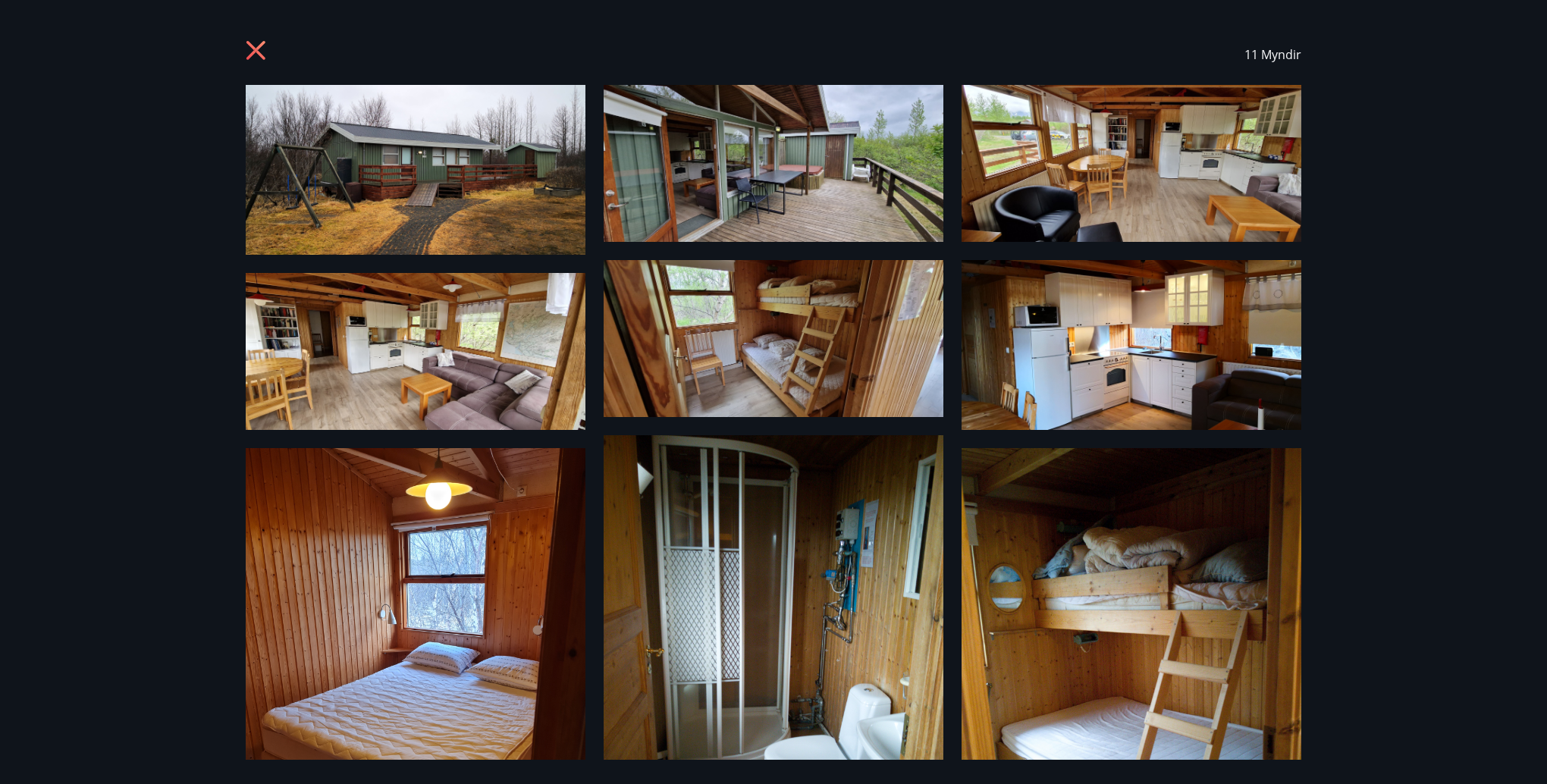
click at [258, 52] on icon at bounding box center [256, 50] width 19 height 19
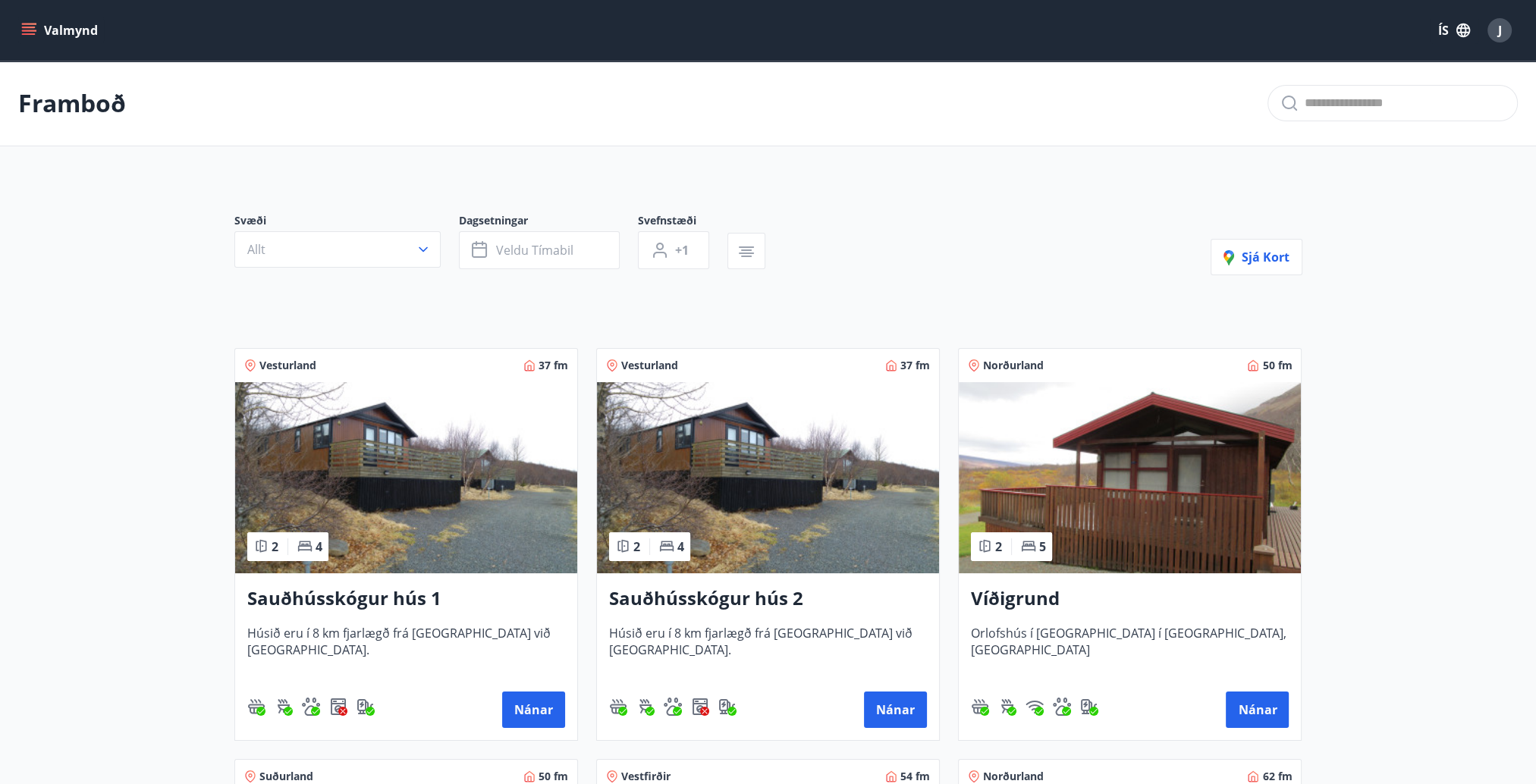
click at [1501, 28] on span "J" at bounding box center [1500, 30] width 4 height 17
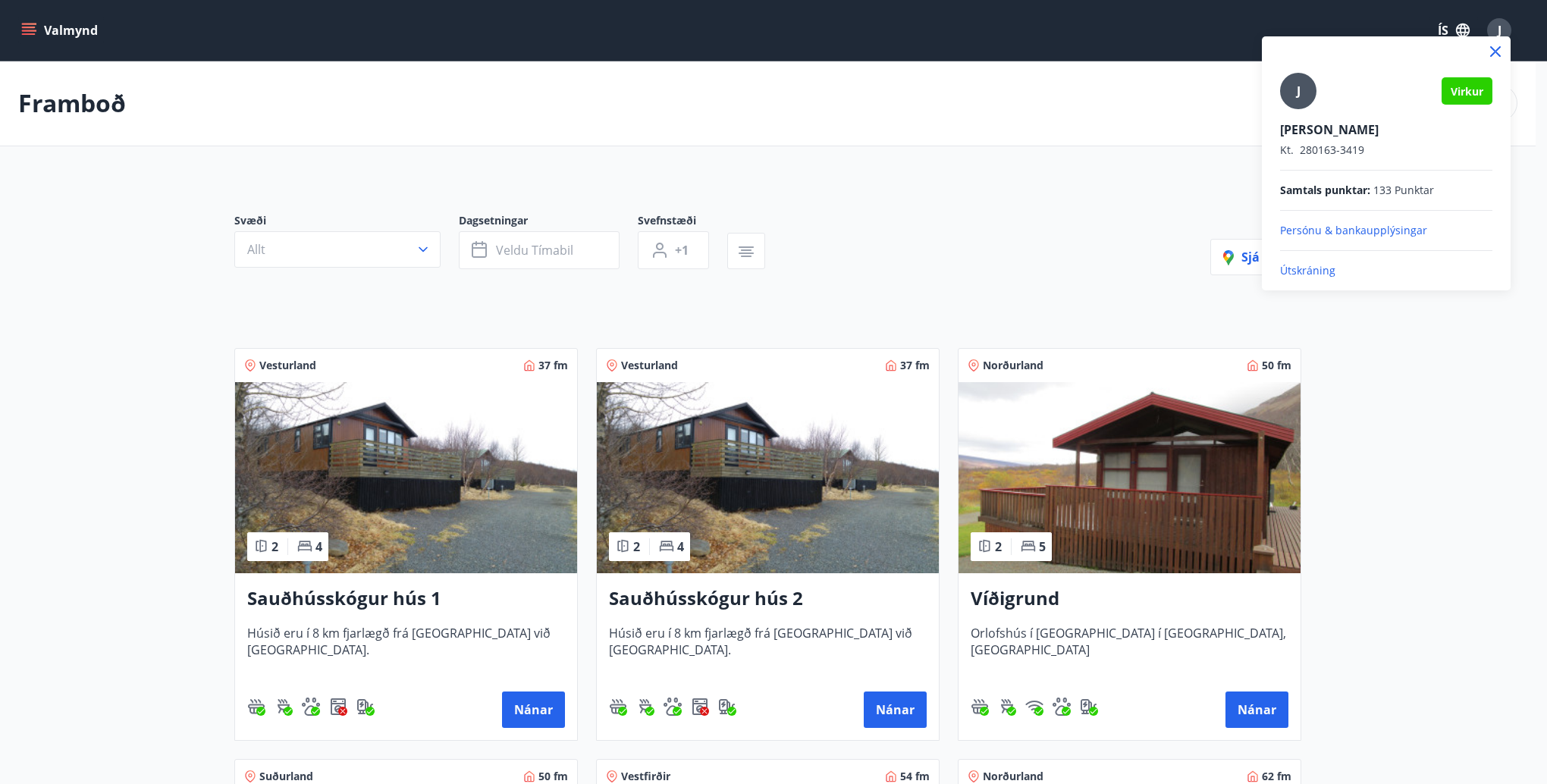
click at [1334, 268] on p "Útskráning" at bounding box center [1386, 271] width 213 height 15
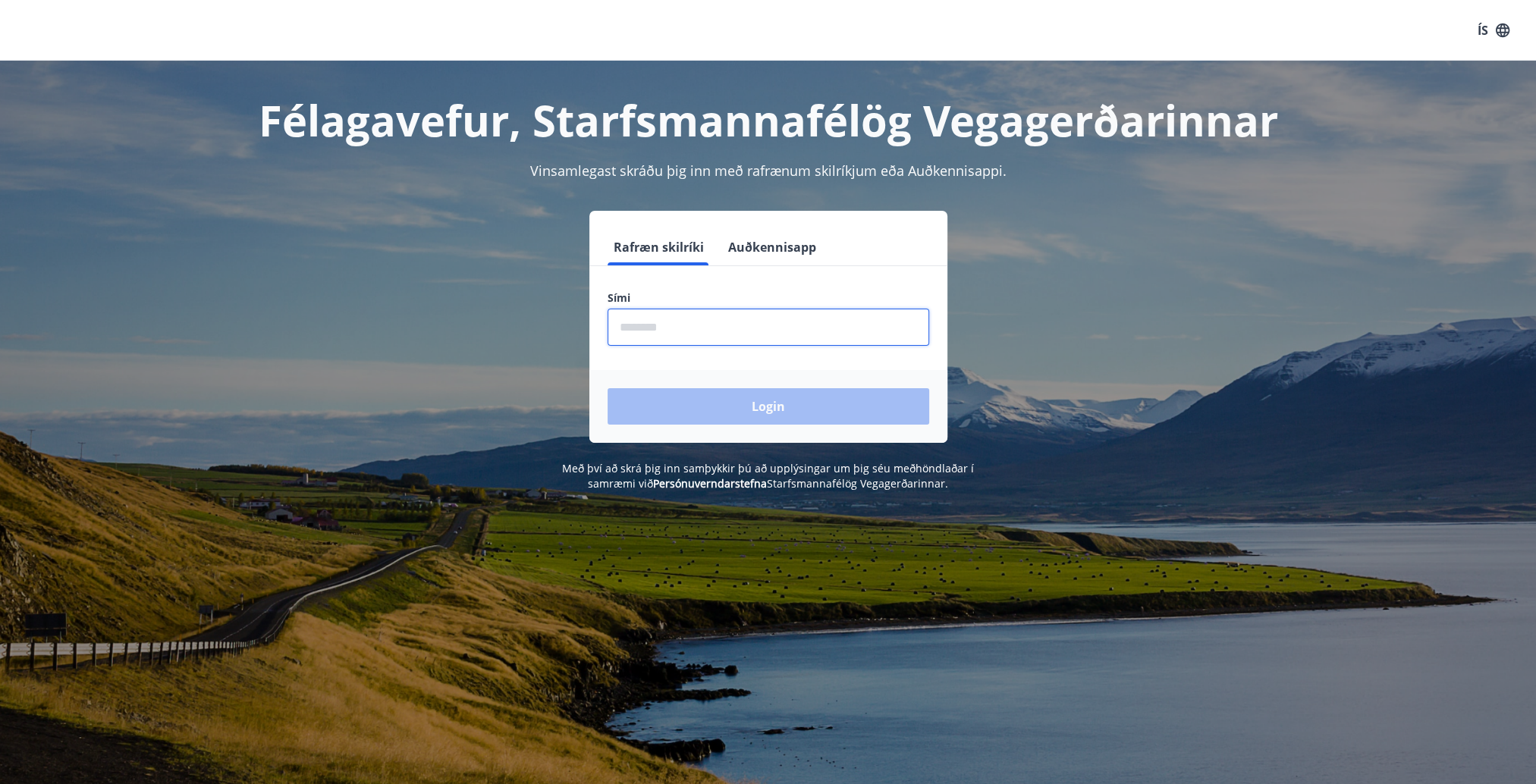
click at [693, 324] on input "phone" at bounding box center [768, 327] width 321 height 37
type input "********"
click at [607, 388] on button "Login" at bounding box center [768, 407] width 321 height 37
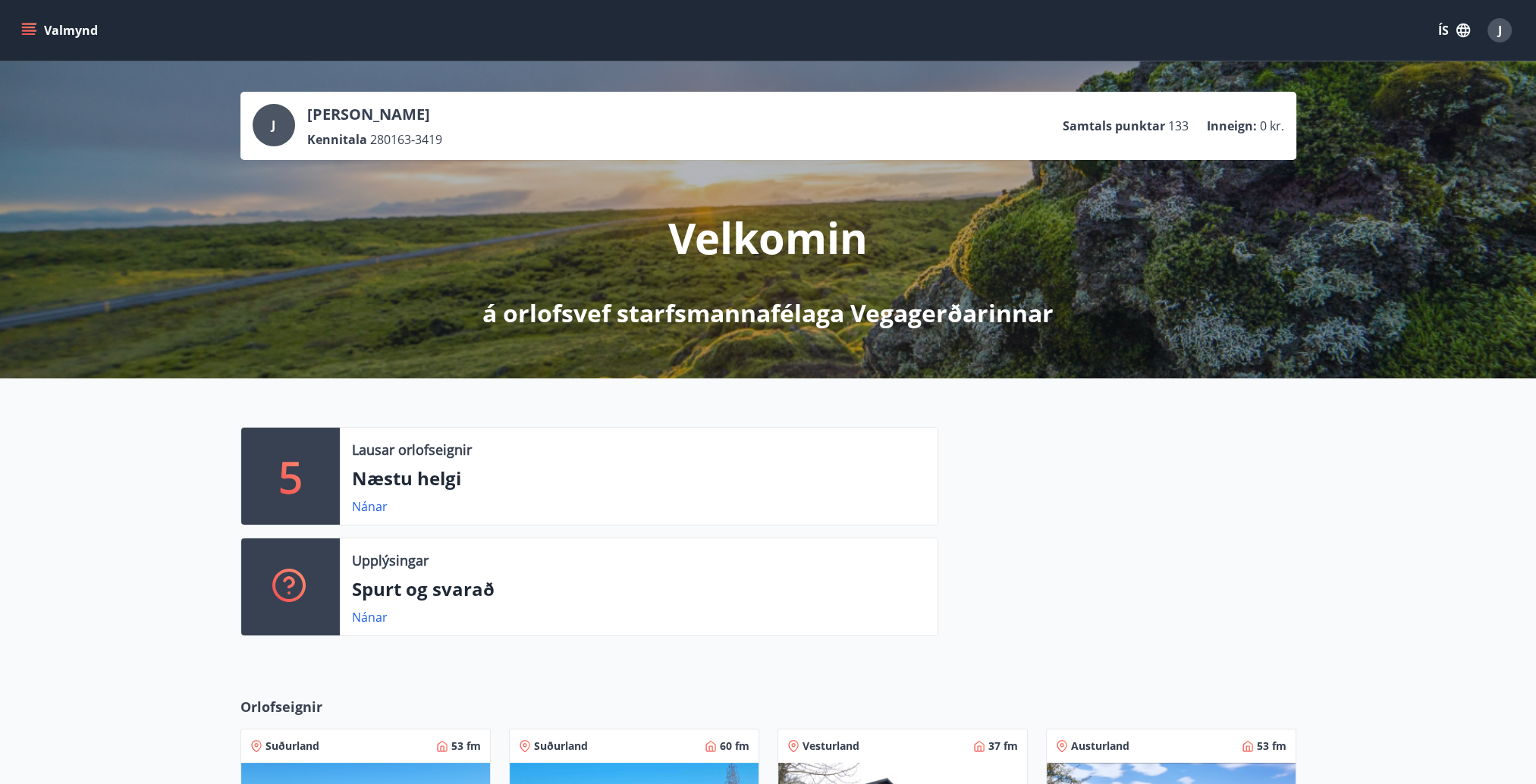
click at [27, 27] on icon "menu" at bounding box center [29, 28] width 14 height 2
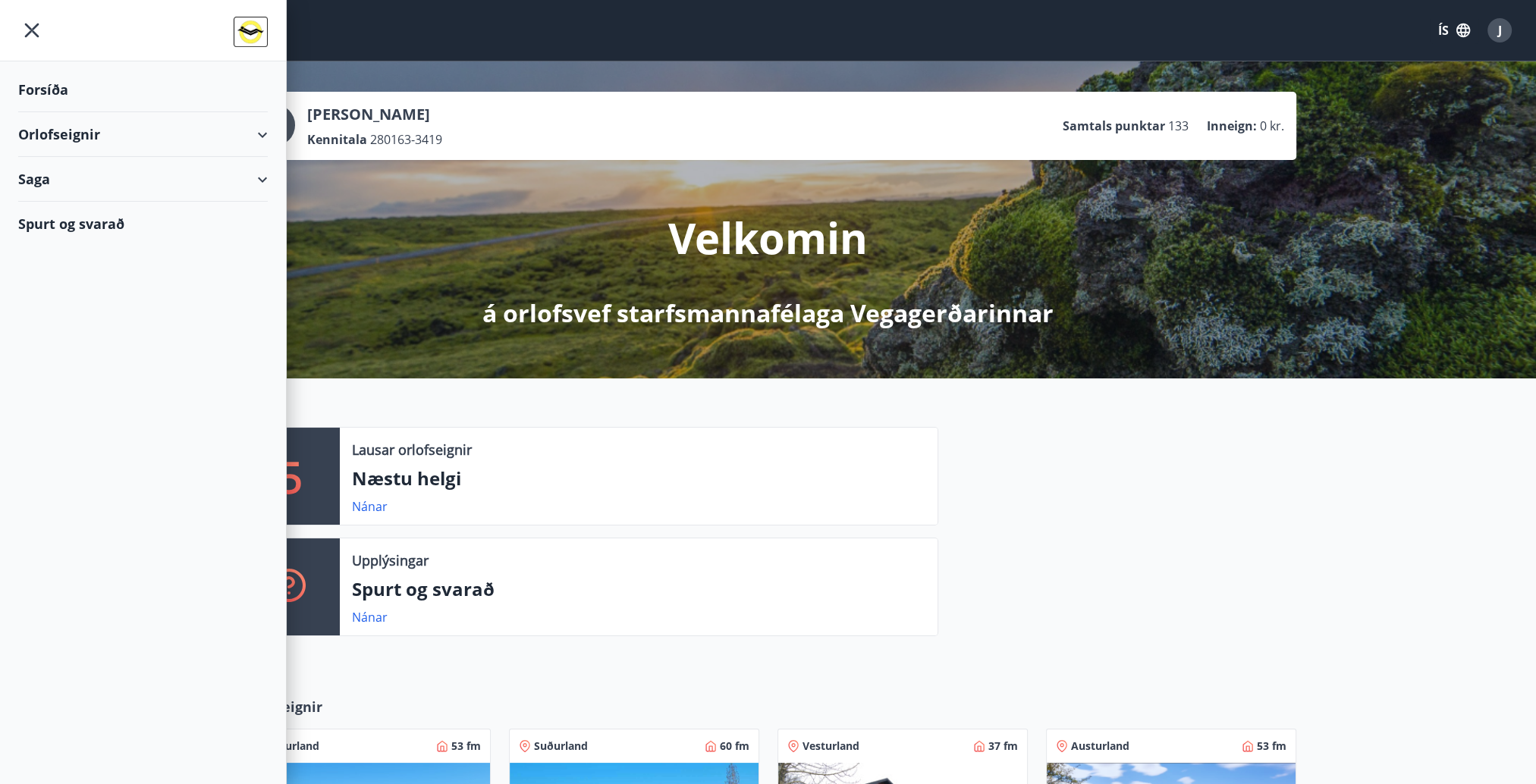
click at [53, 130] on div "Orlofseignir" at bounding box center [143, 134] width 249 height 45
click at [63, 172] on div "Framboð" at bounding box center [143, 173] width 225 height 32
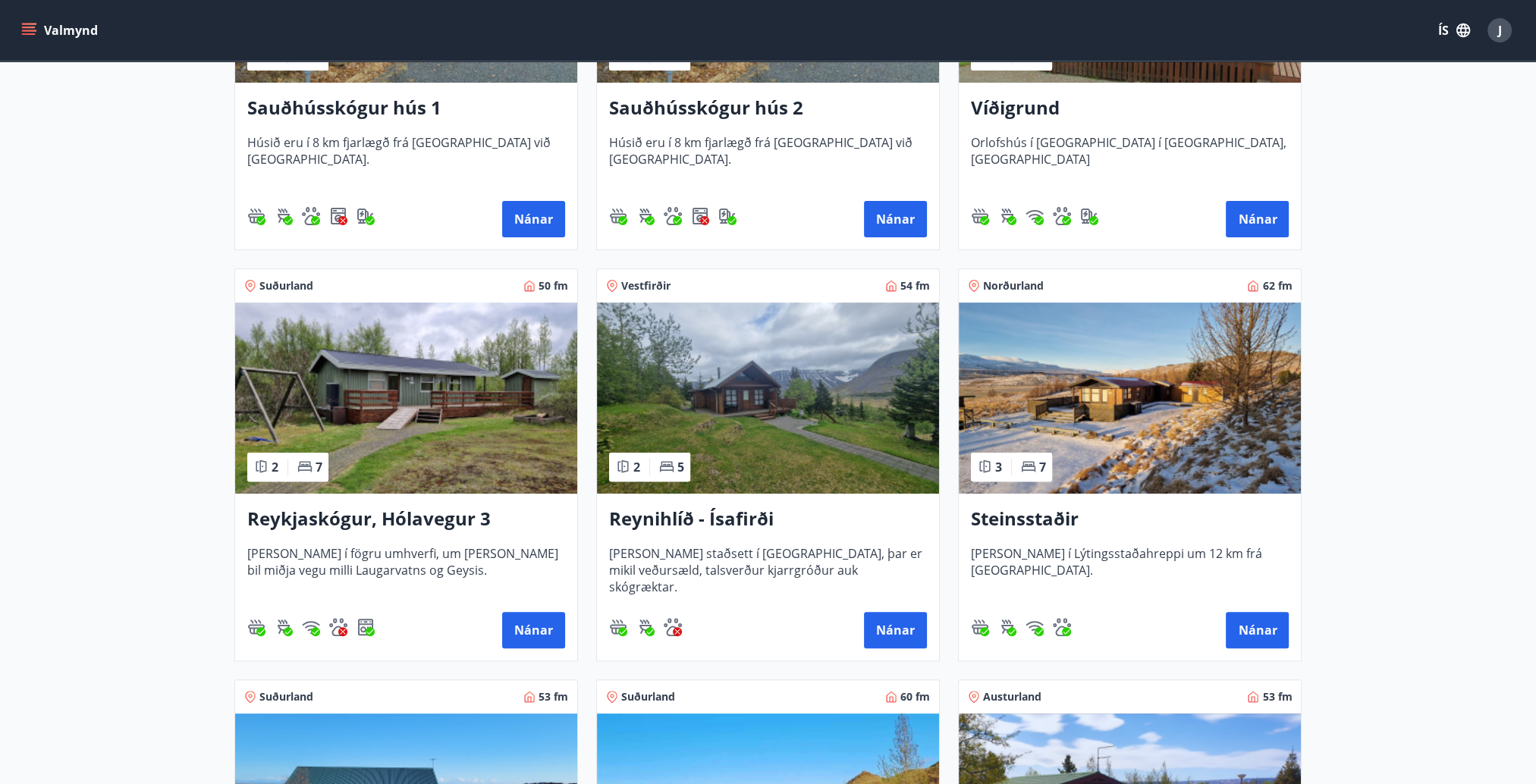
scroll to position [531, 0]
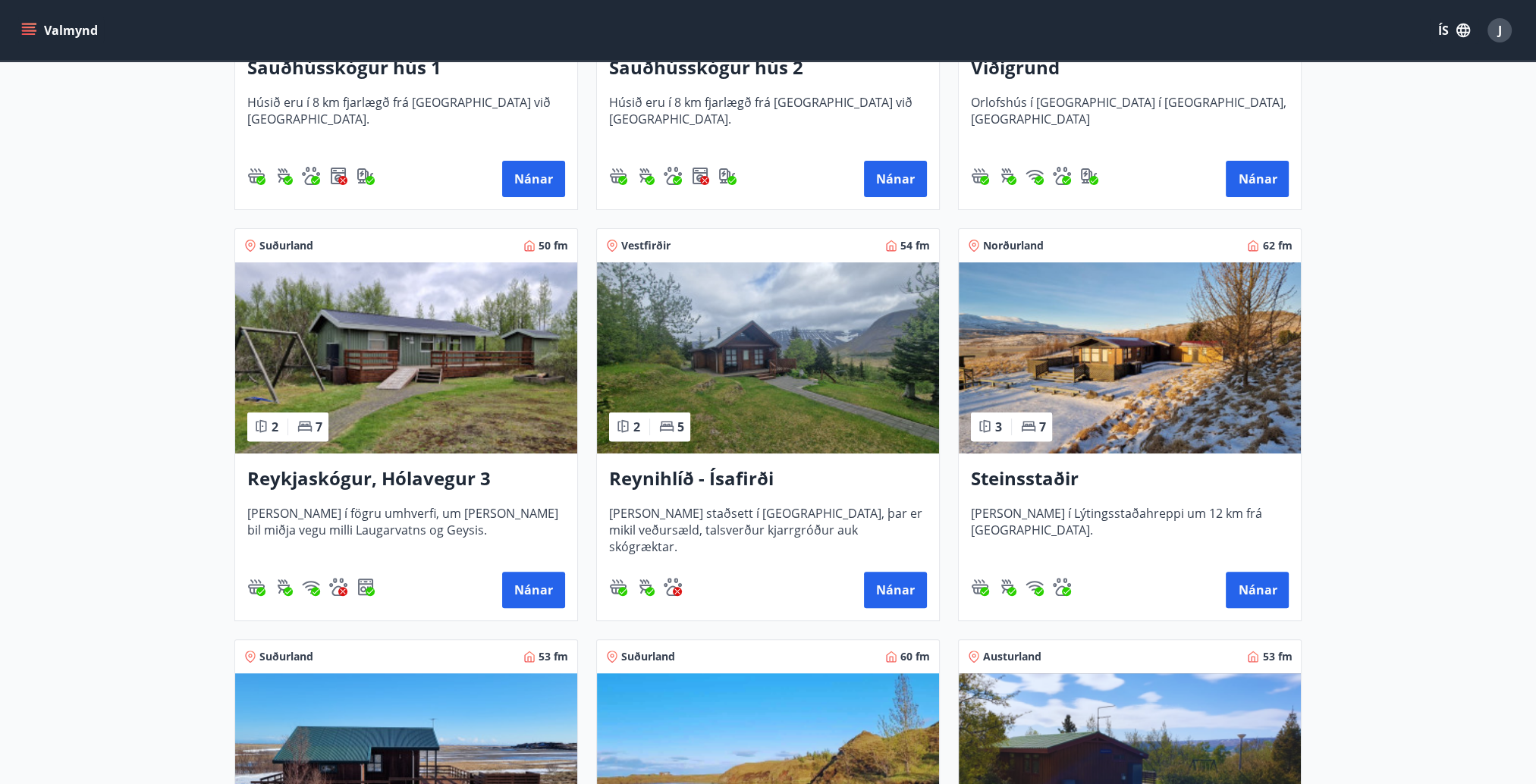
click at [395, 411] on img at bounding box center [406, 358] width 342 height 191
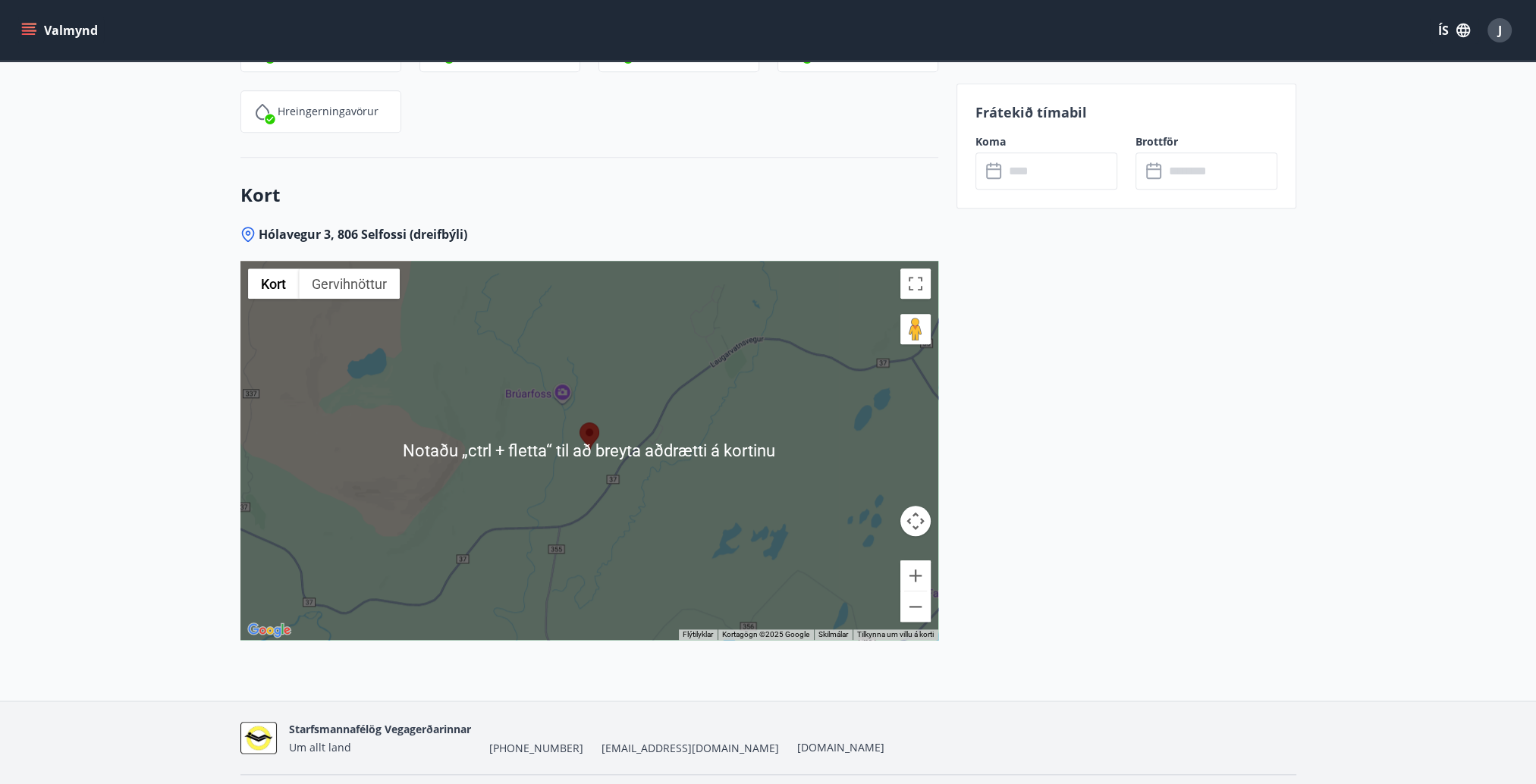
scroll to position [1941, 0]
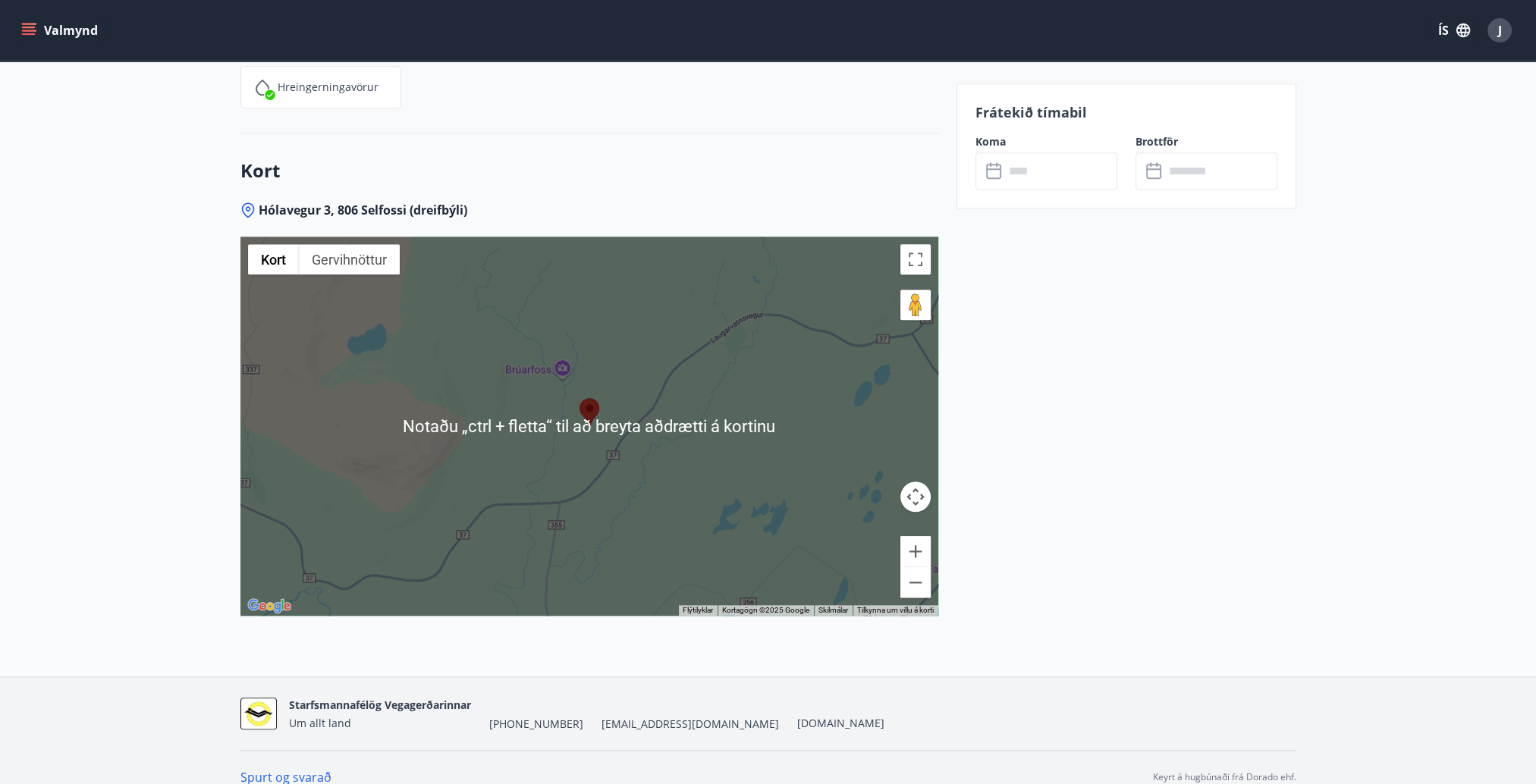
click at [601, 420] on div at bounding box center [589, 426] width 698 height 379
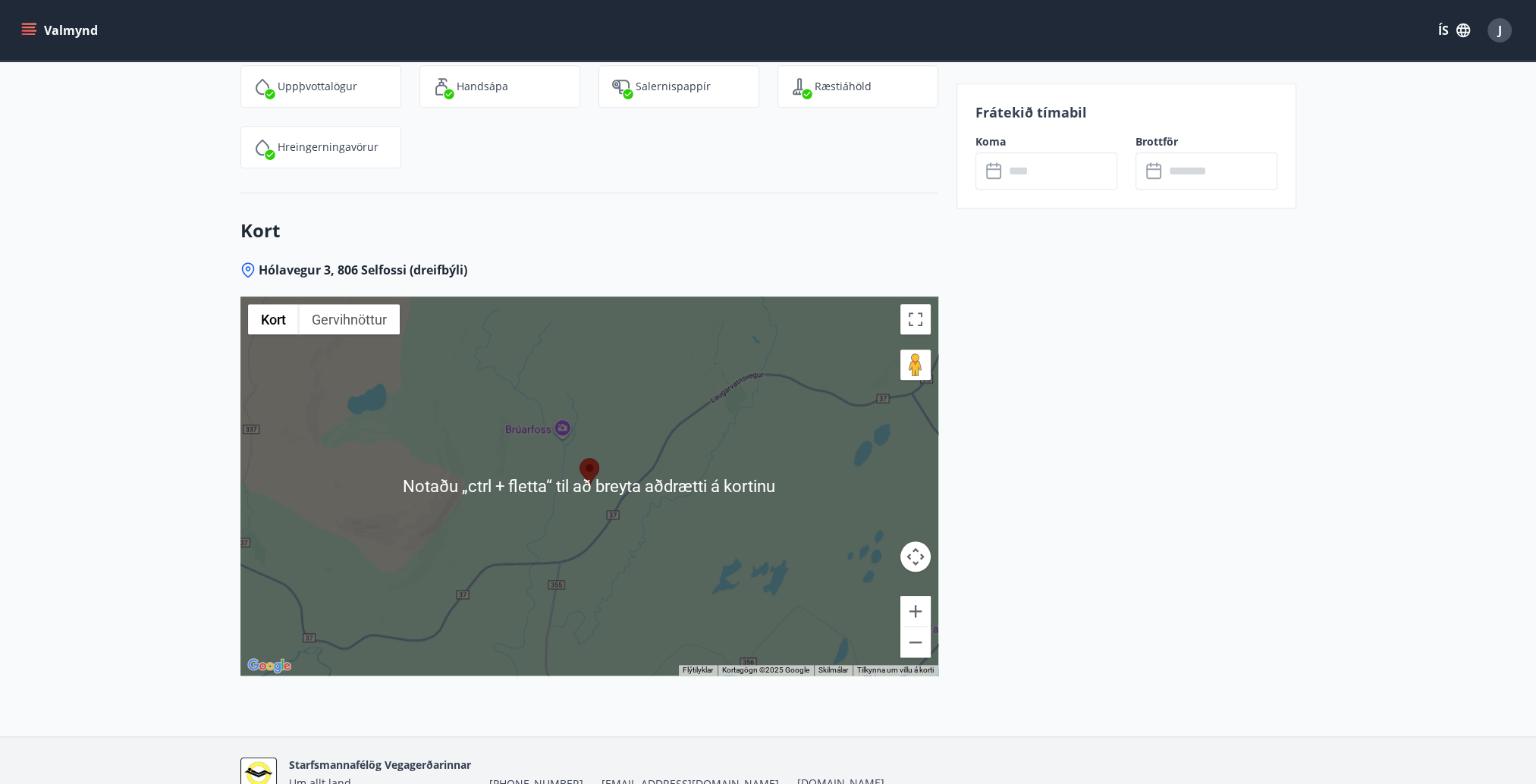
scroll to position [1864, 0]
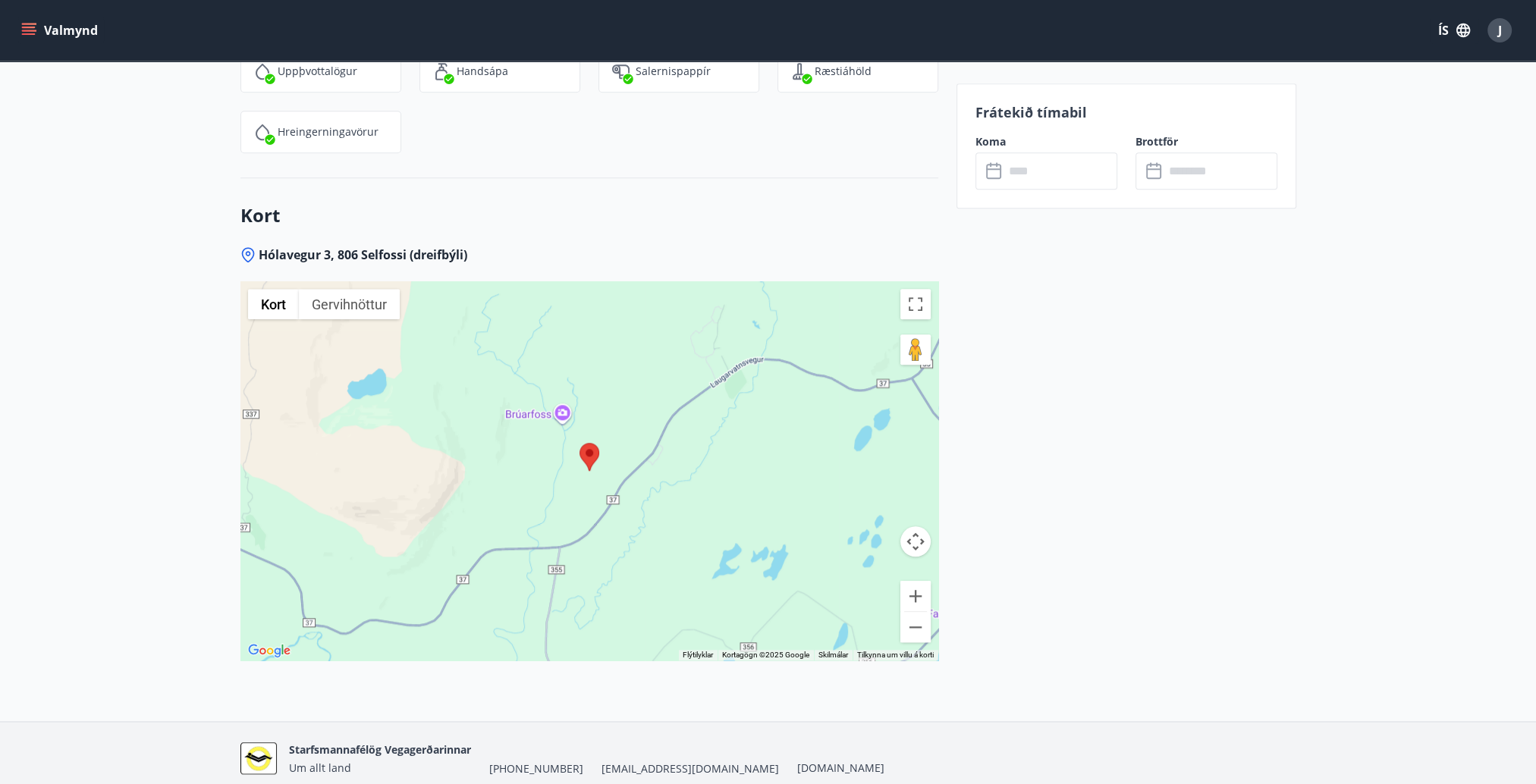
scroll to position [1941, 0]
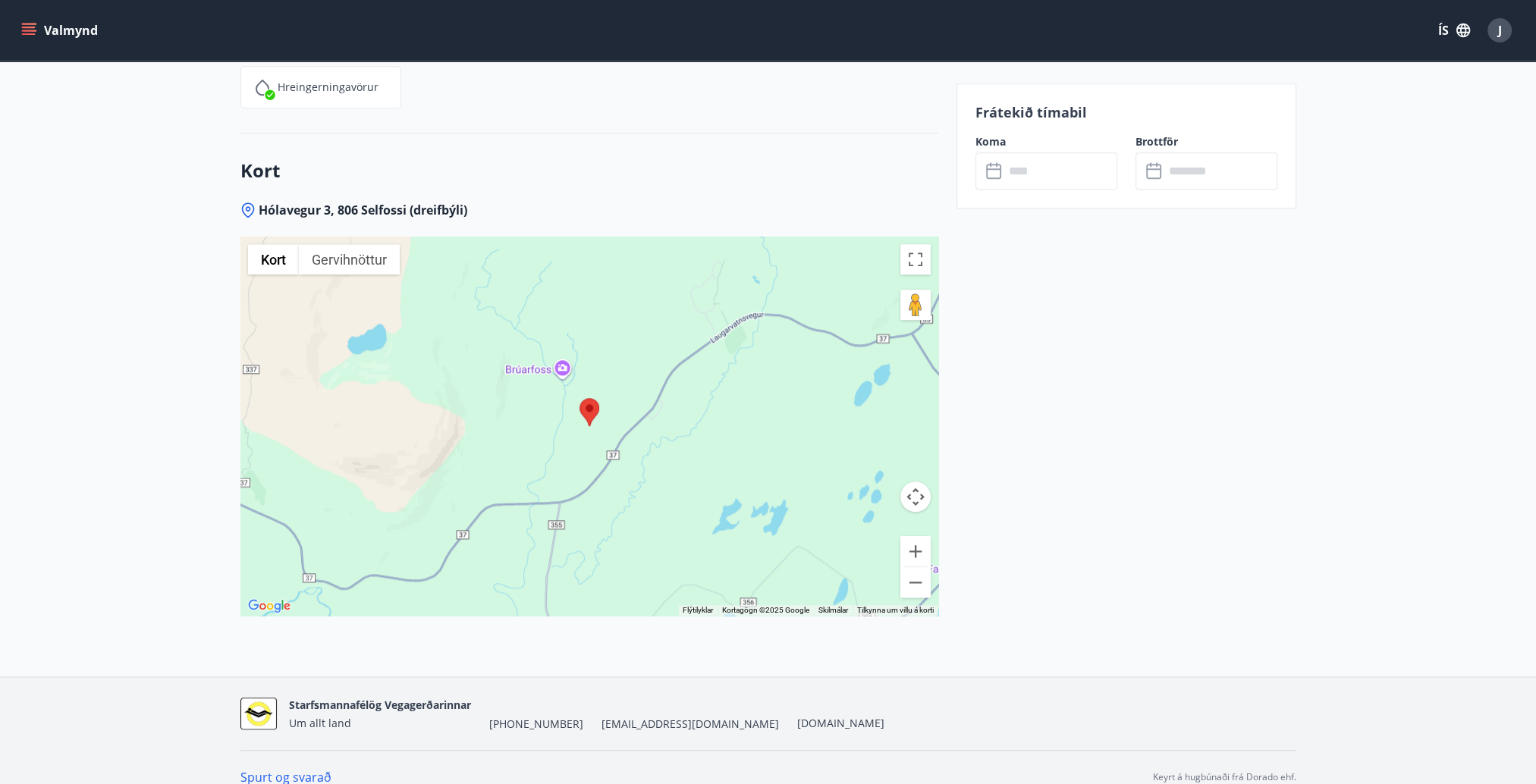
click at [623, 407] on div at bounding box center [589, 426] width 698 height 379
click at [910, 536] on button "Stækka" at bounding box center [915, 551] width 30 height 30
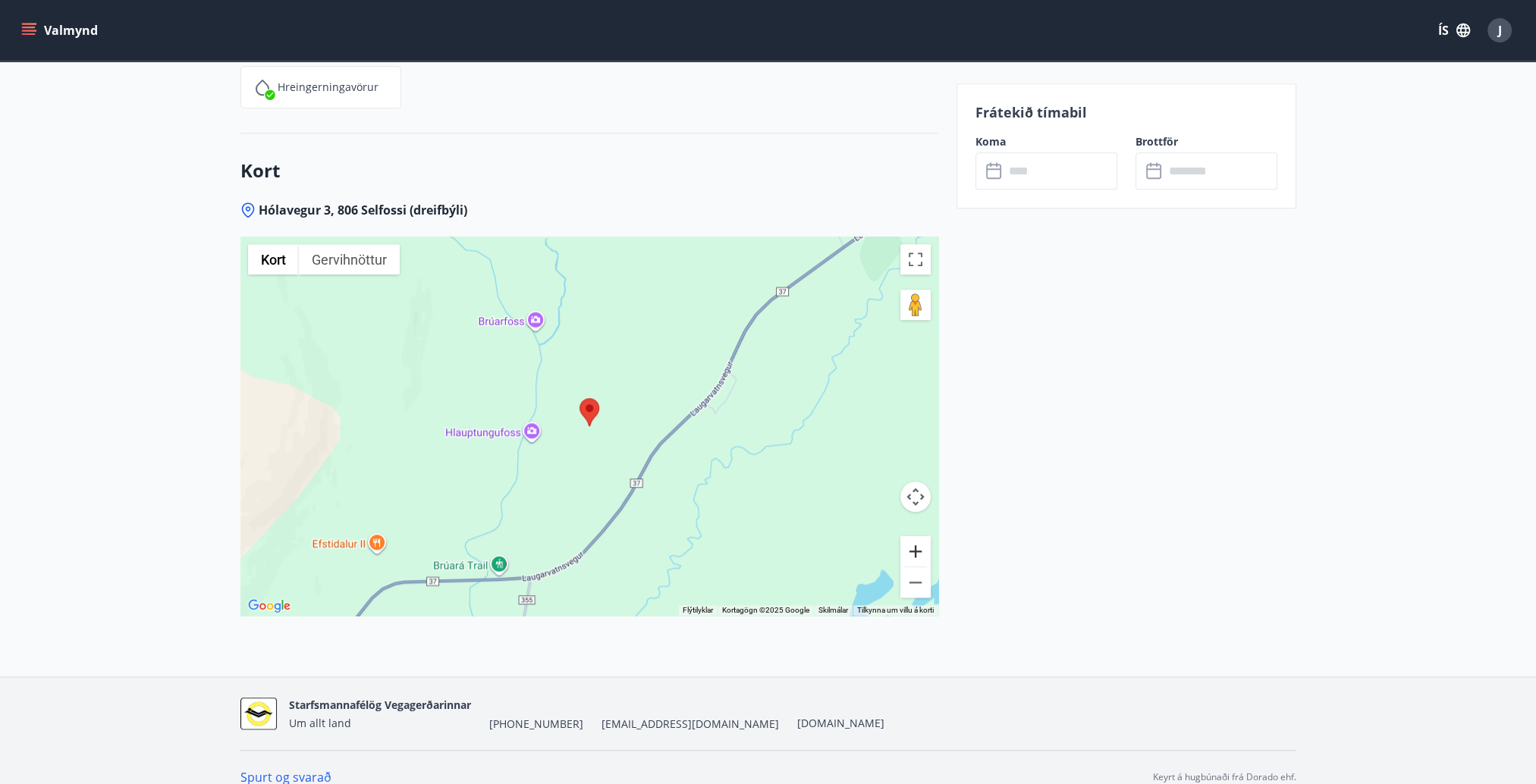
click at [910, 536] on button "Stækka" at bounding box center [915, 551] width 30 height 30
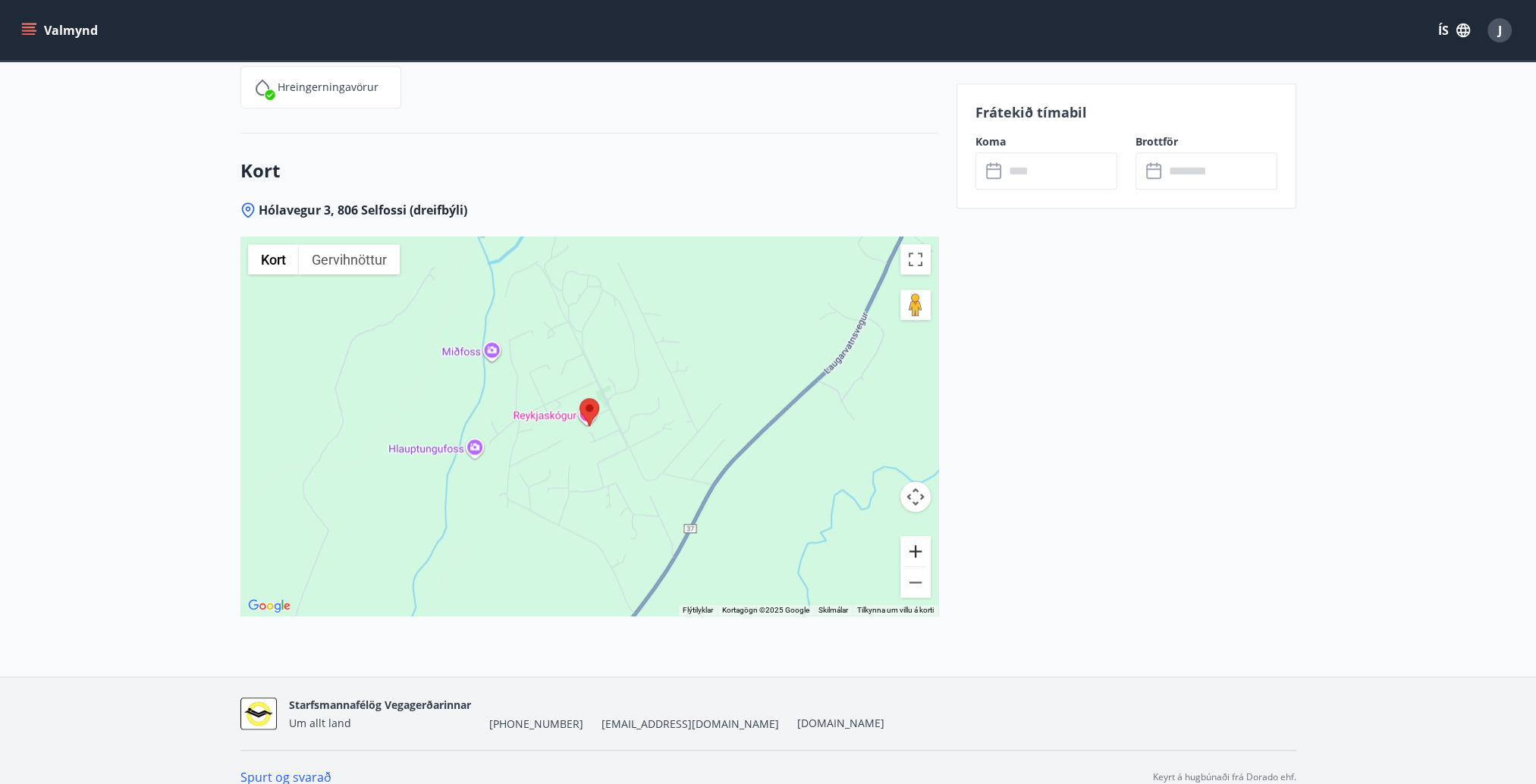
click at [910, 536] on button "Stækka" at bounding box center [915, 551] width 30 height 30
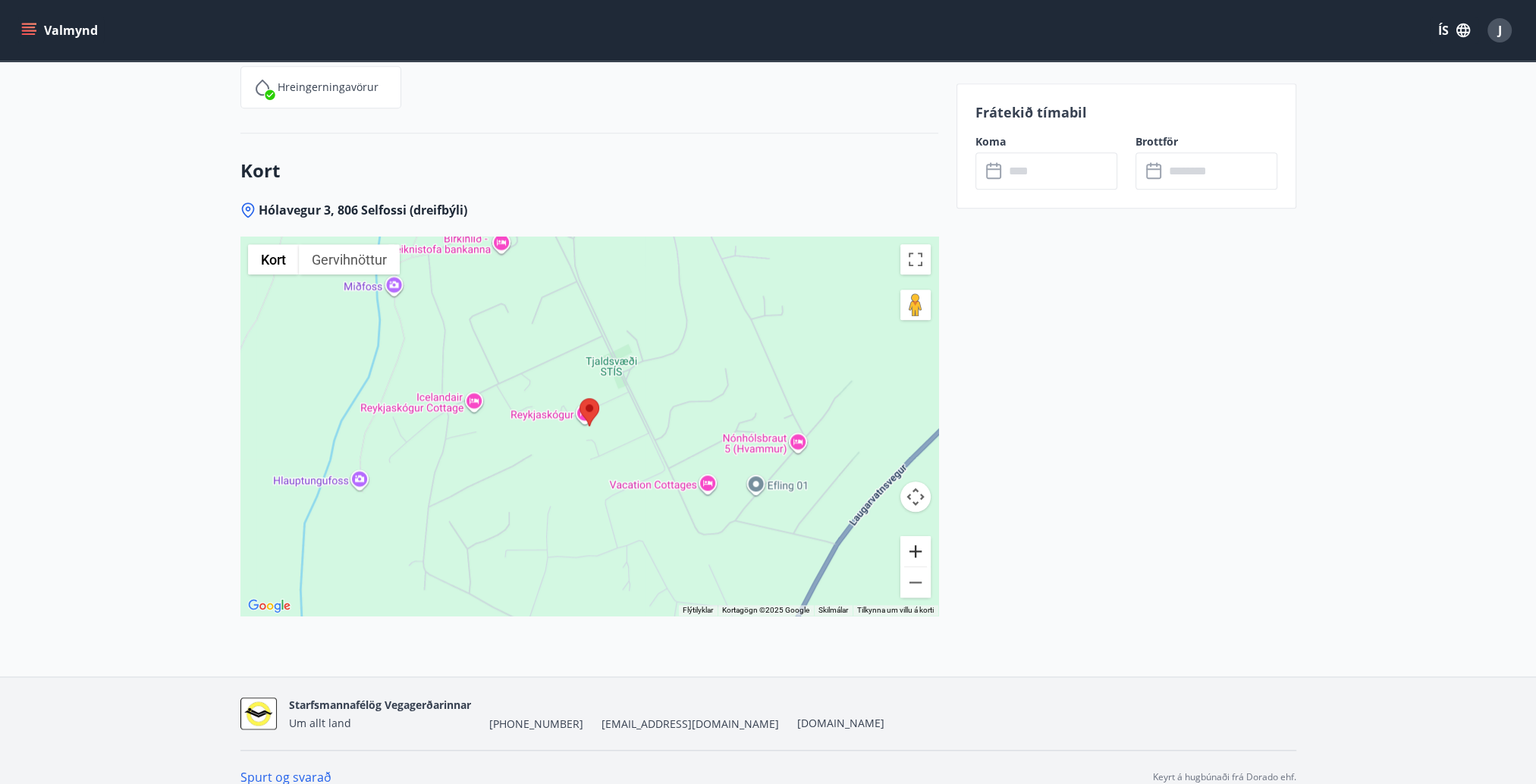
click at [910, 536] on button "Stækka" at bounding box center [915, 551] width 30 height 30
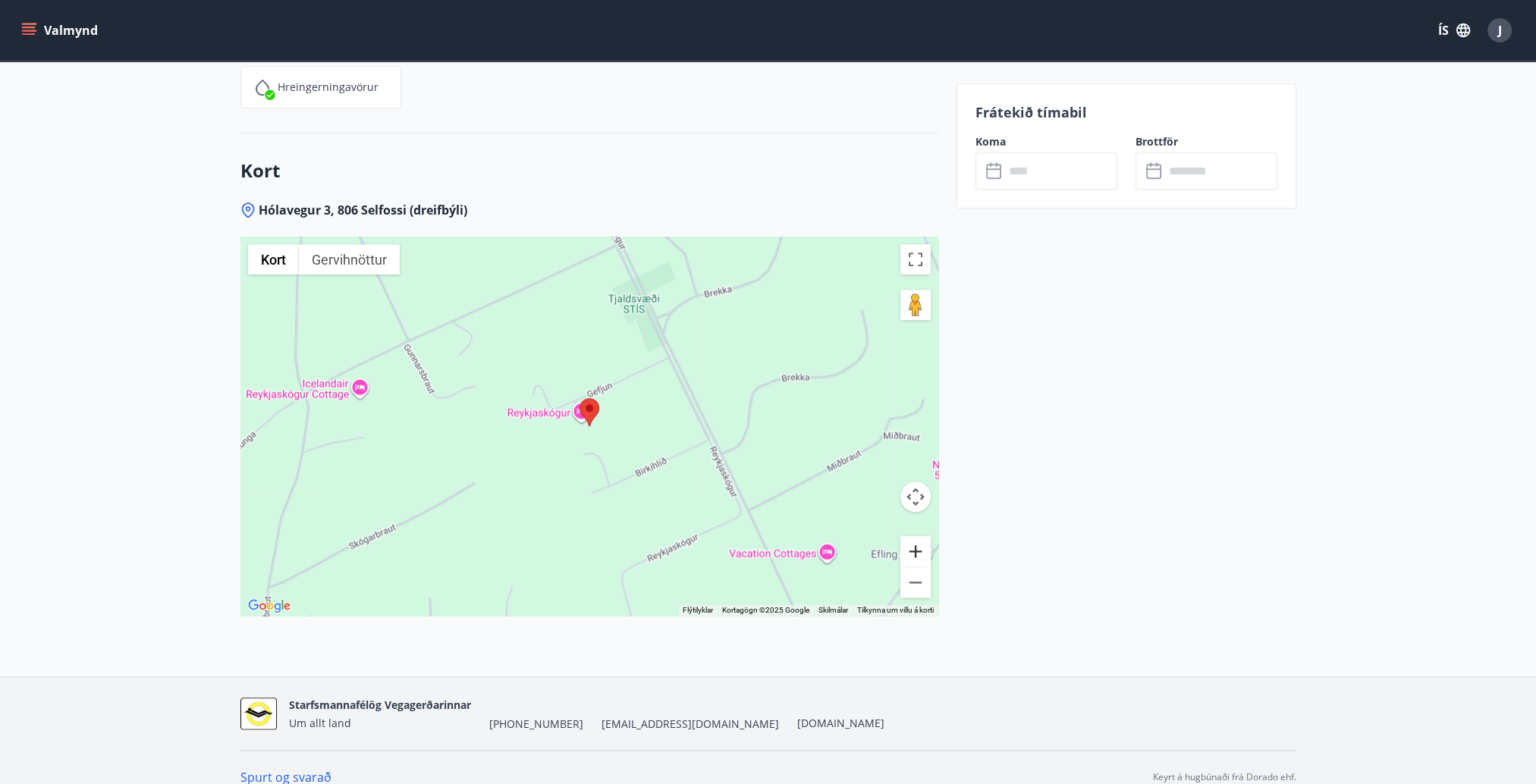
click at [910, 536] on button "Stækka" at bounding box center [915, 551] width 30 height 30
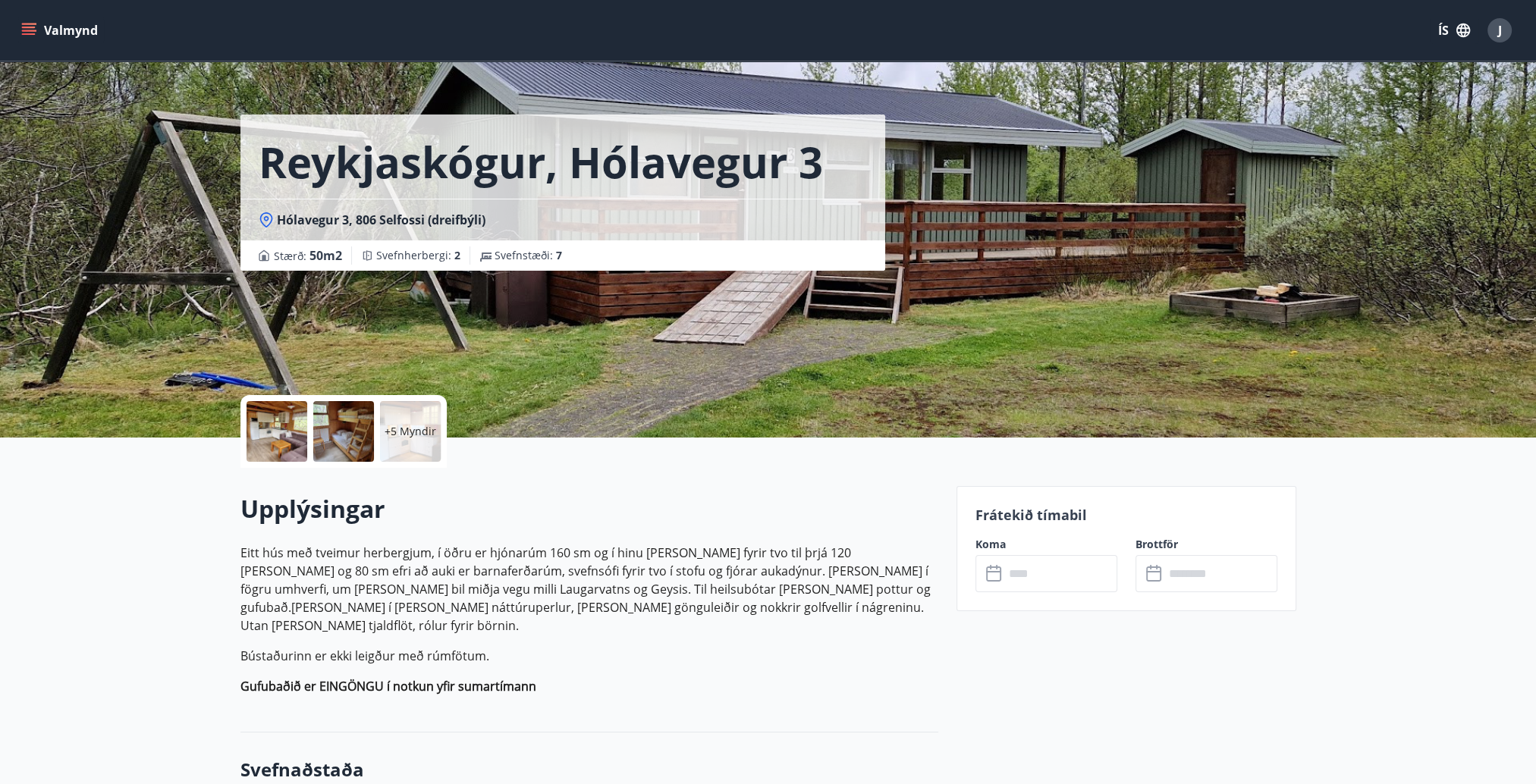
scroll to position [0, 0]
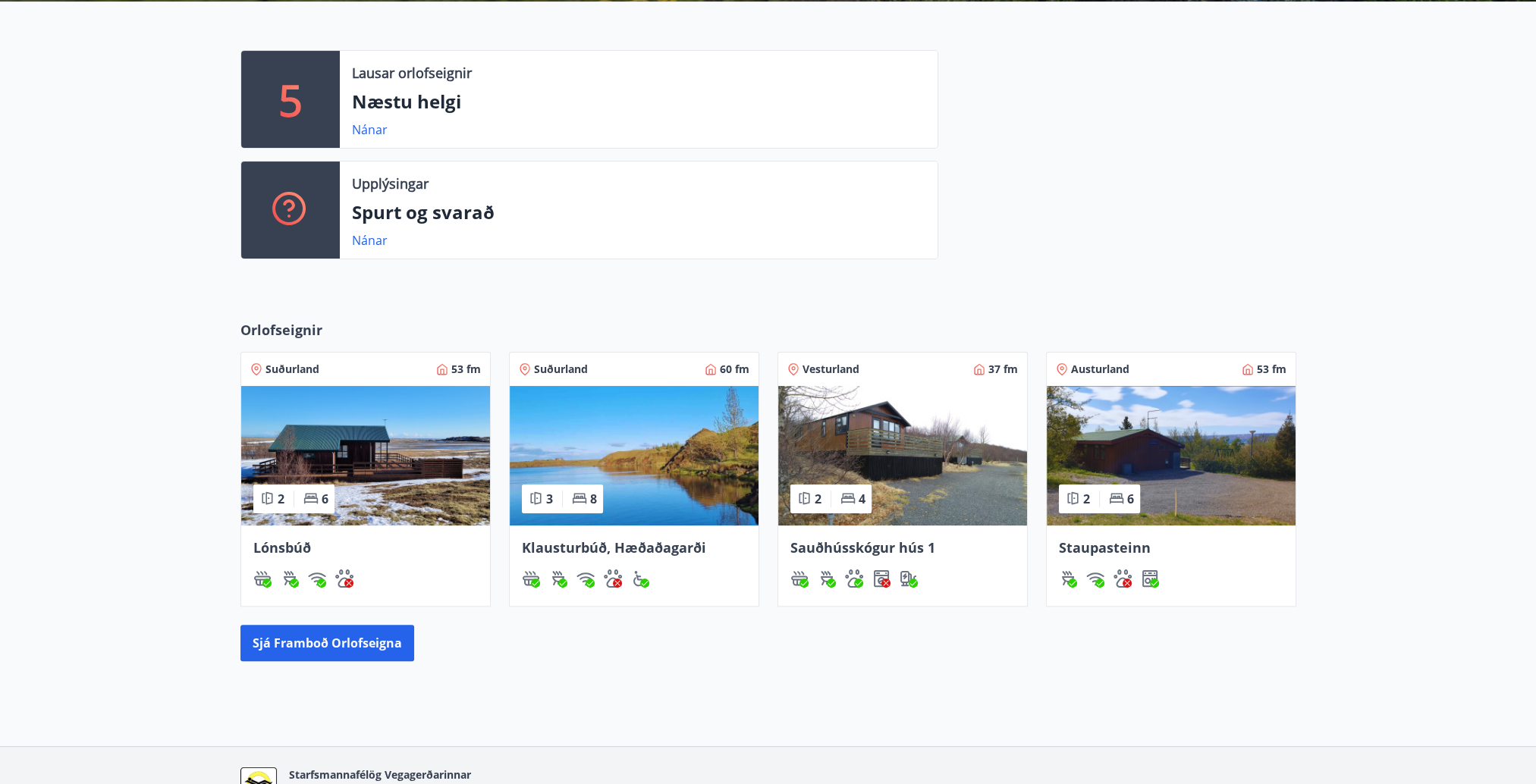
scroll to position [379, 0]
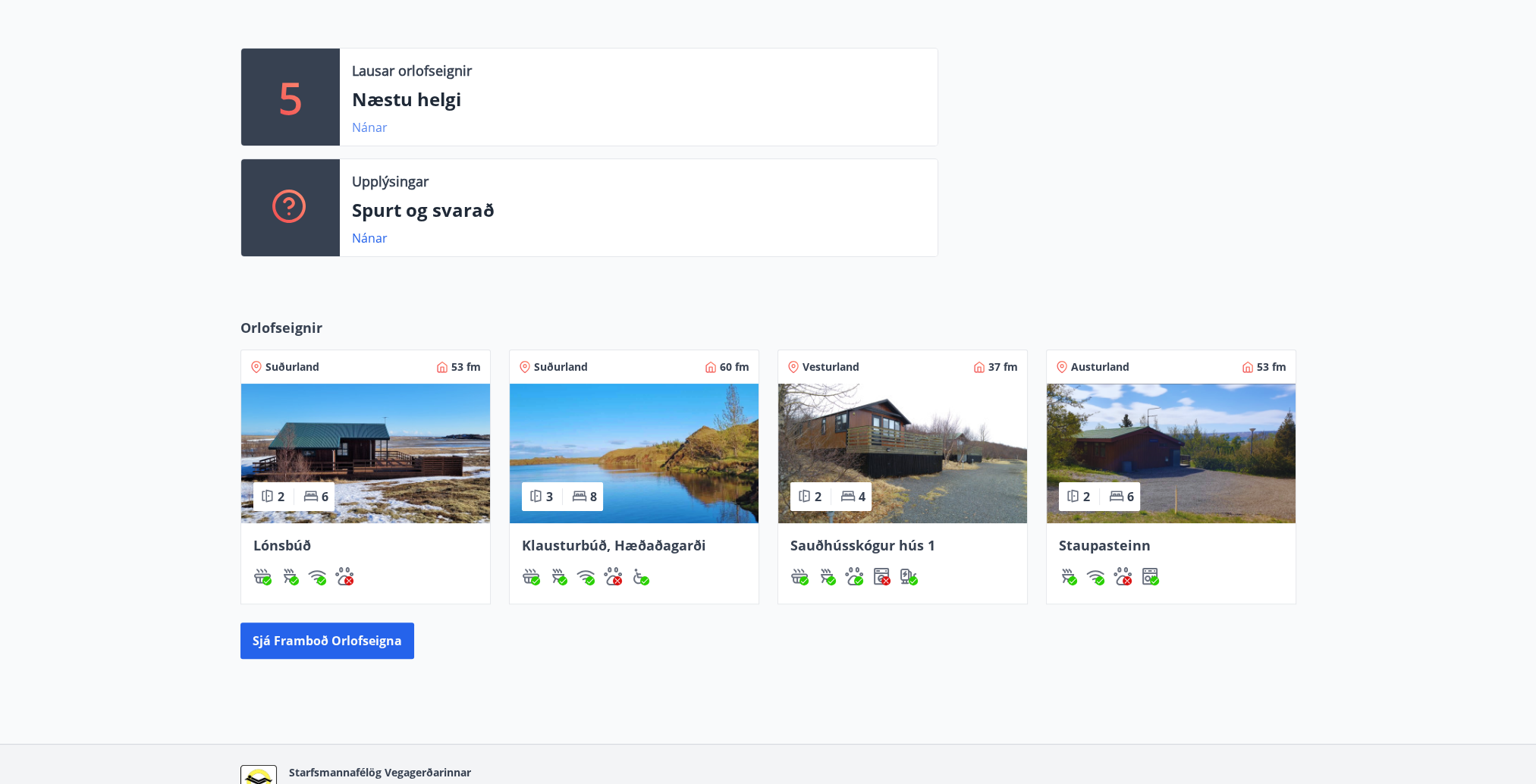
click at [365, 126] on link "Nánar" at bounding box center [369, 127] width 36 height 17
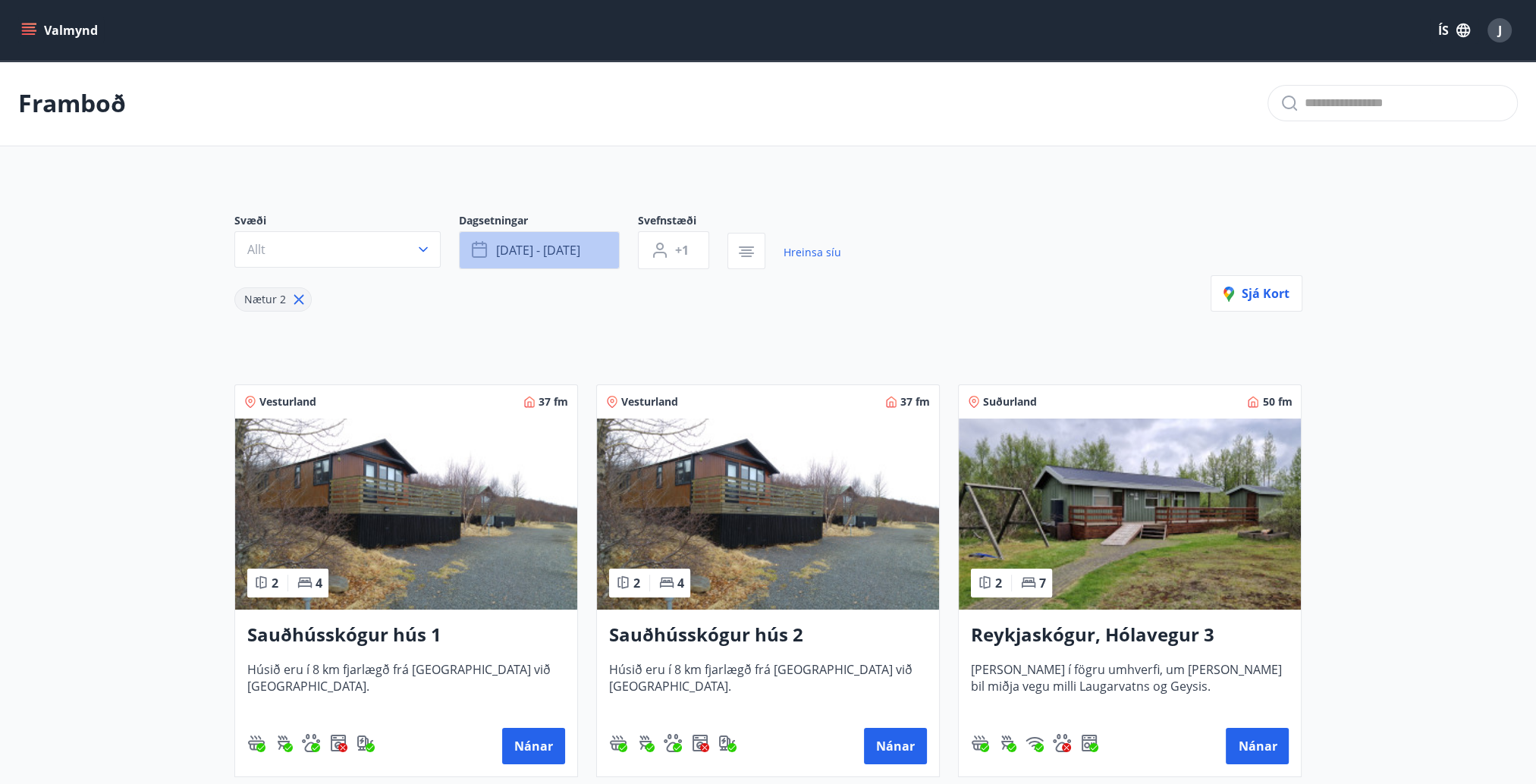
click at [477, 250] on icon "button" at bounding box center [481, 250] width 18 height 18
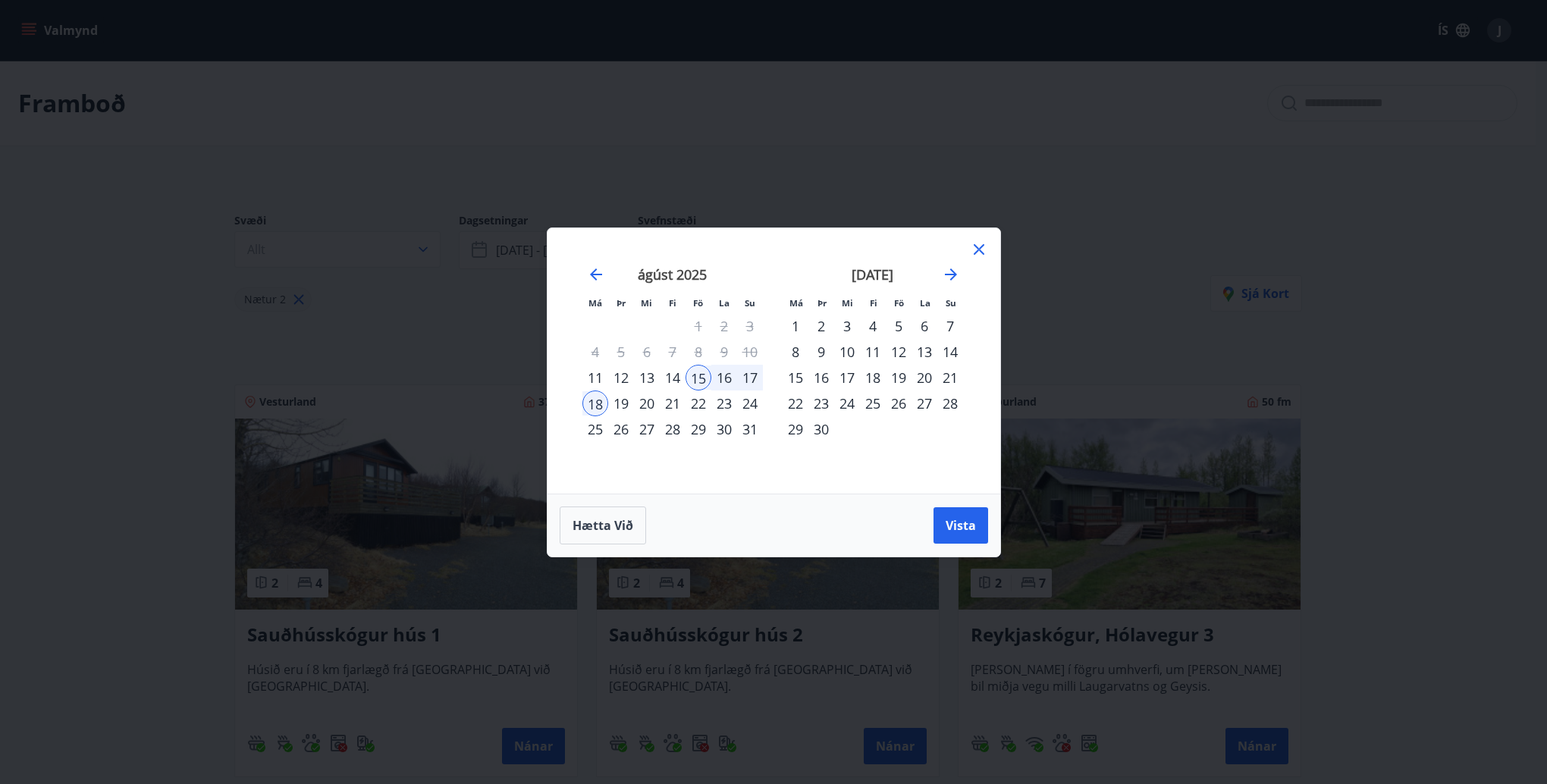
click at [696, 399] on div "22" at bounding box center [698, 403] width 26 height 26
click at [592, 425] on div "25" at bounding box center [595, 429] width 26 height 26
click at [957, 524] on span "Vista" at bounding box center [961, 525] width 30 height 17
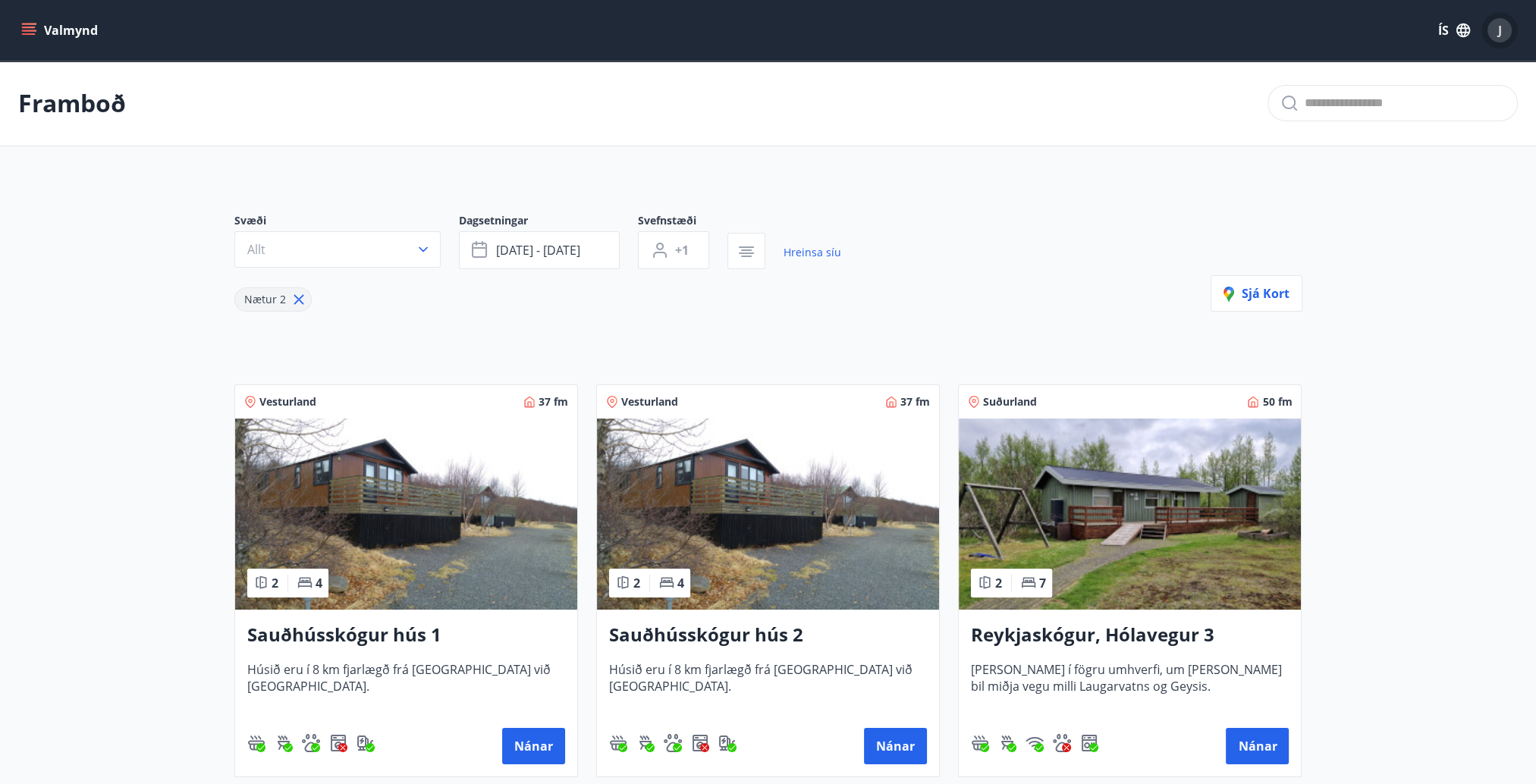
click at [1494, 32] on div "J" at bounding box center [1499, 30] width 24 height 24
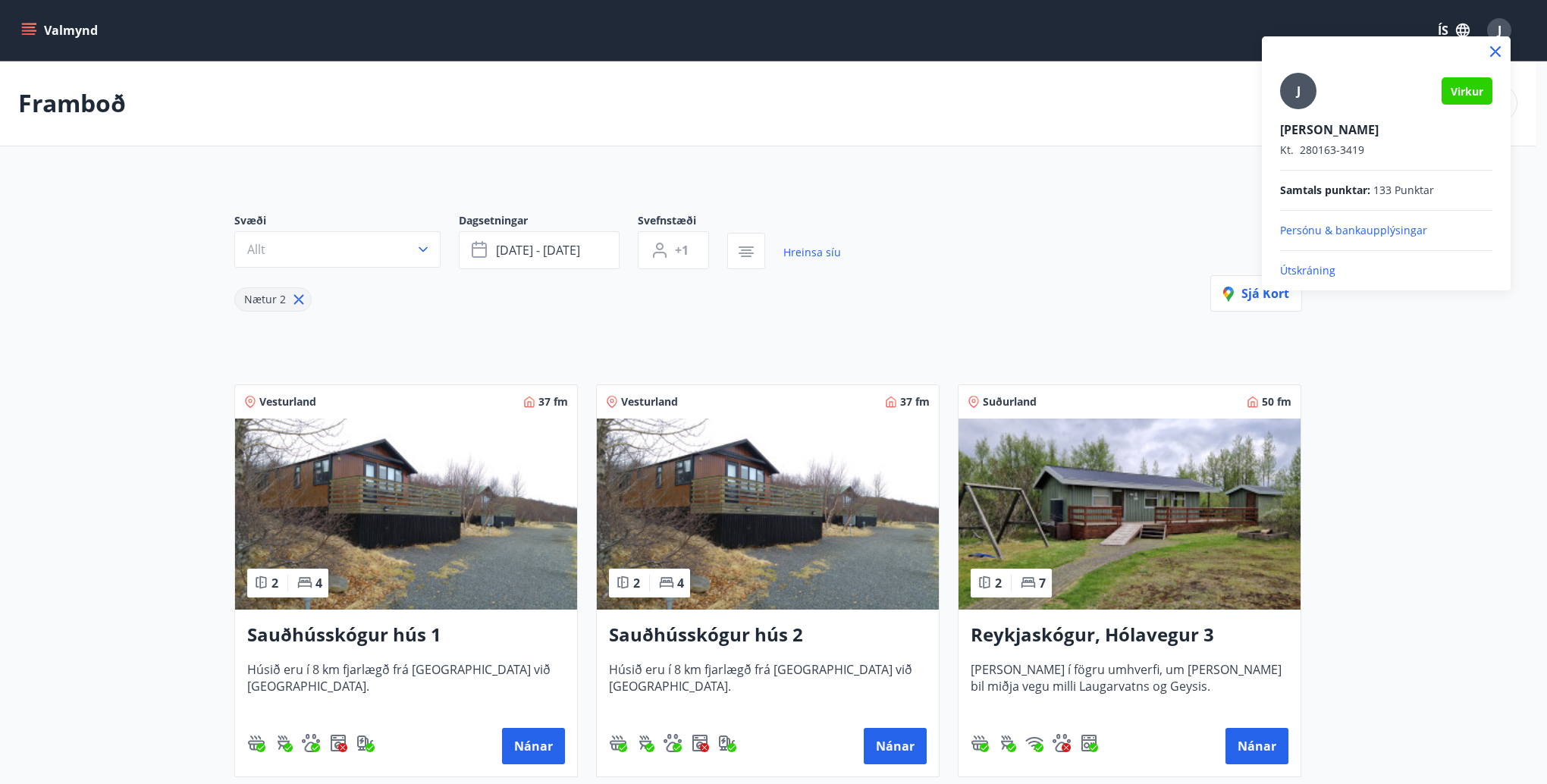
click at [1312, 269] on p "Útskráning" at bounding box center [1386, 271] width 213 height 15
